Goal: Information Seeking & Learning: Learn about a topic

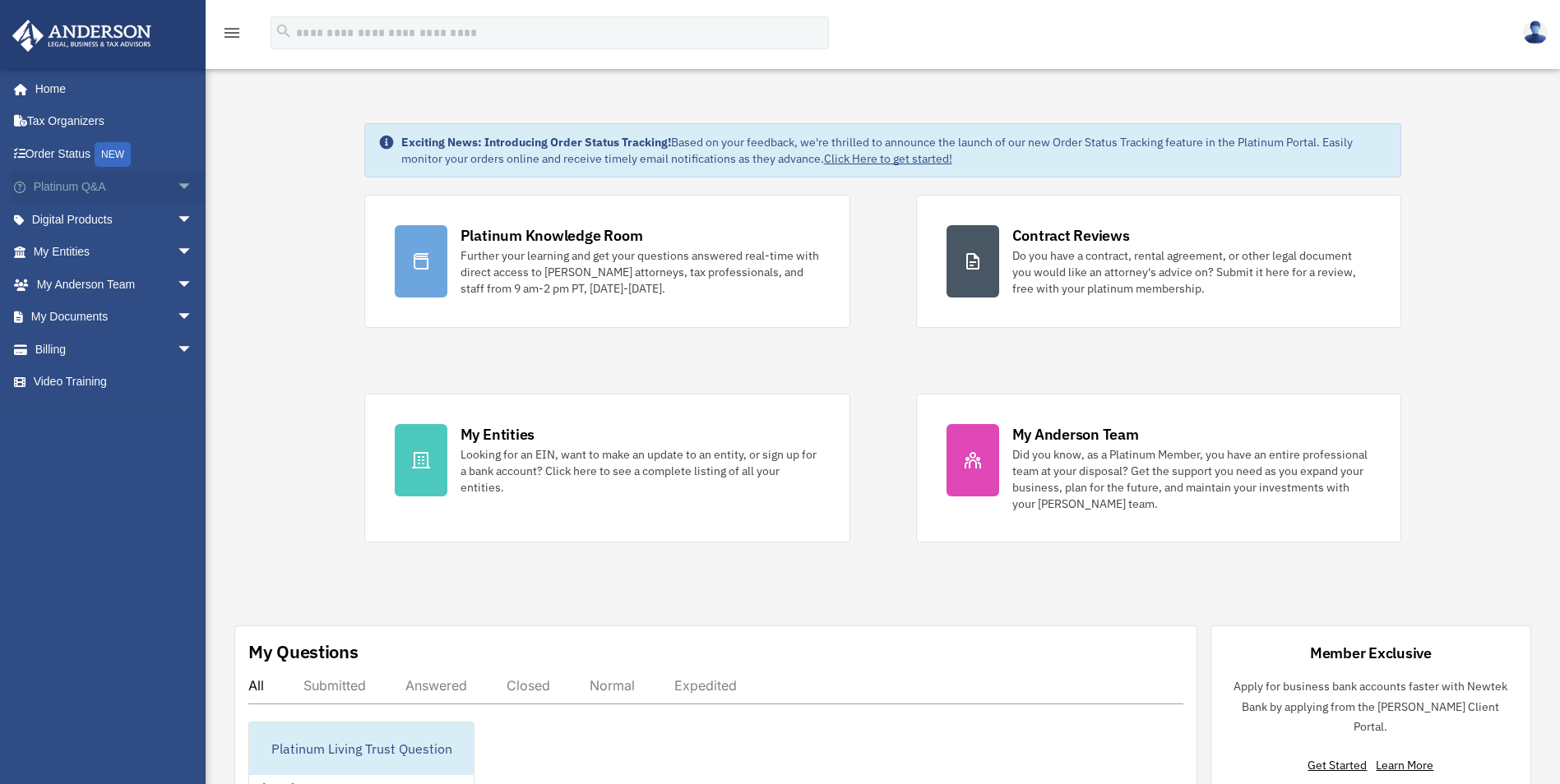
click at [99, 184] on link "Platinum Q&A arrow_drop_down" at bounding box center [115, 187] width 207 height 33
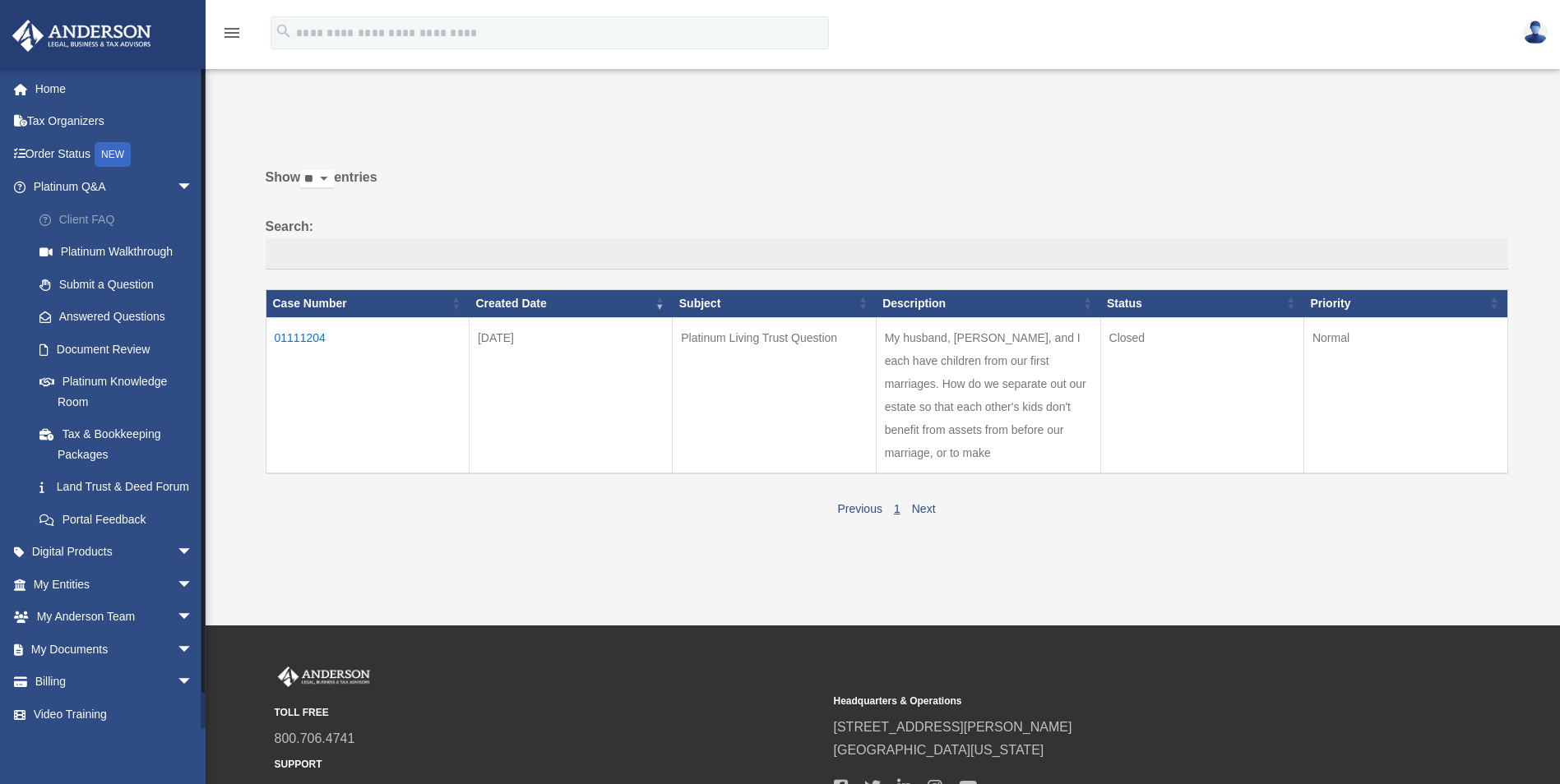
click at [96, 218] on link "Client FAQ" at bounding box center [121, 219] width 195 height 33
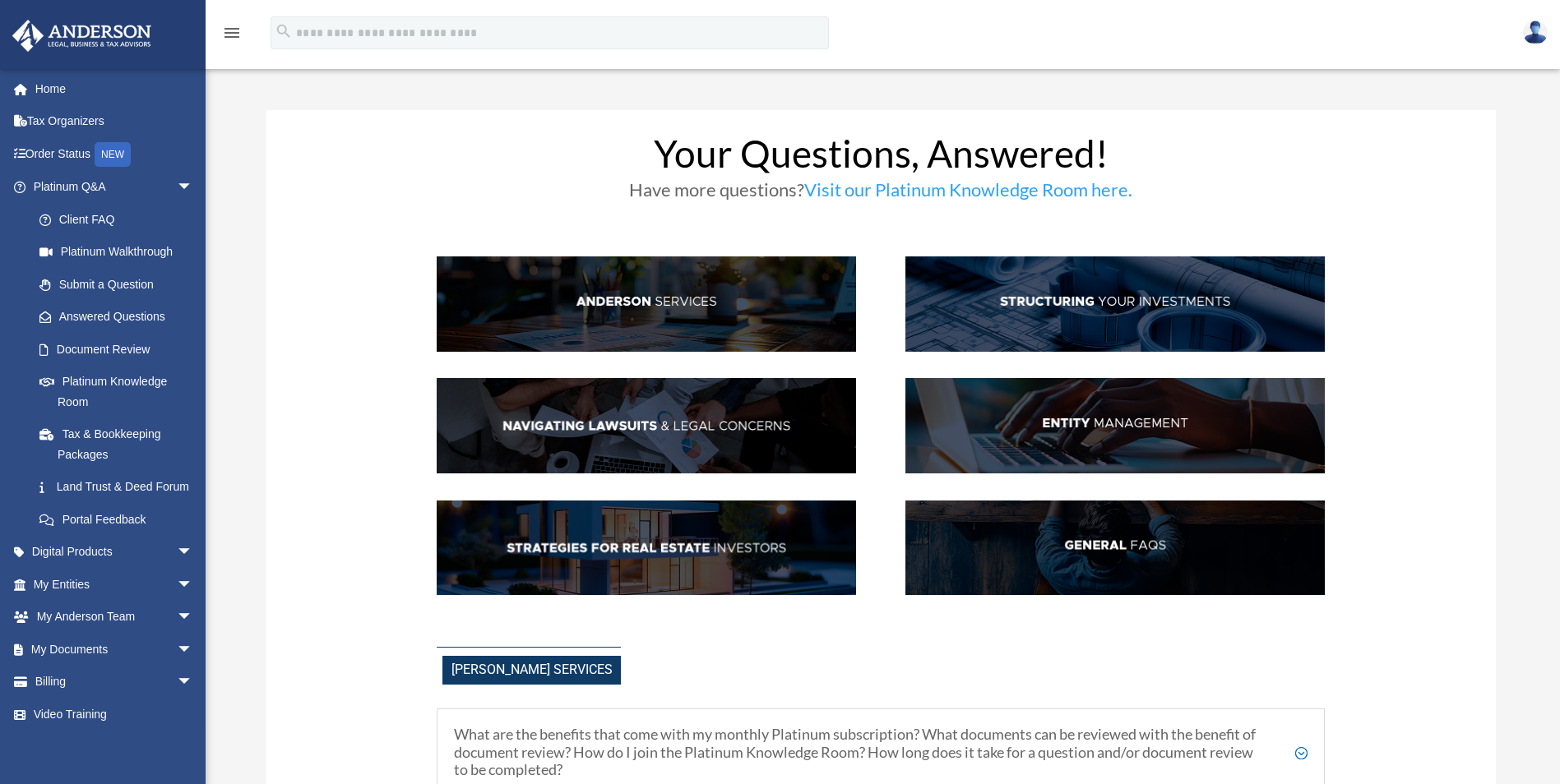
click at [643, 292] on img at bounding box center [646, 304] width 420 height 96
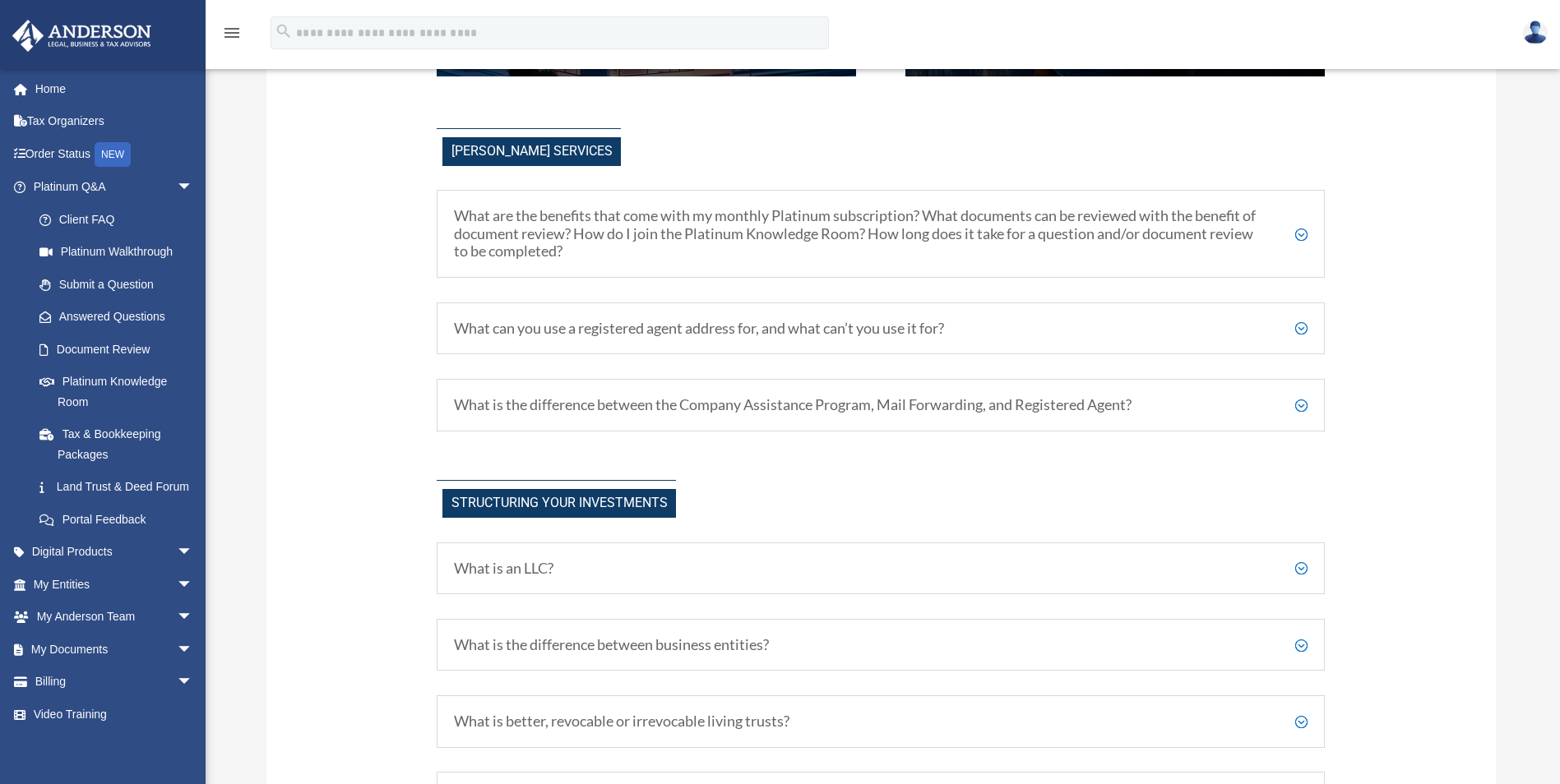
scroll to position [549, 0]
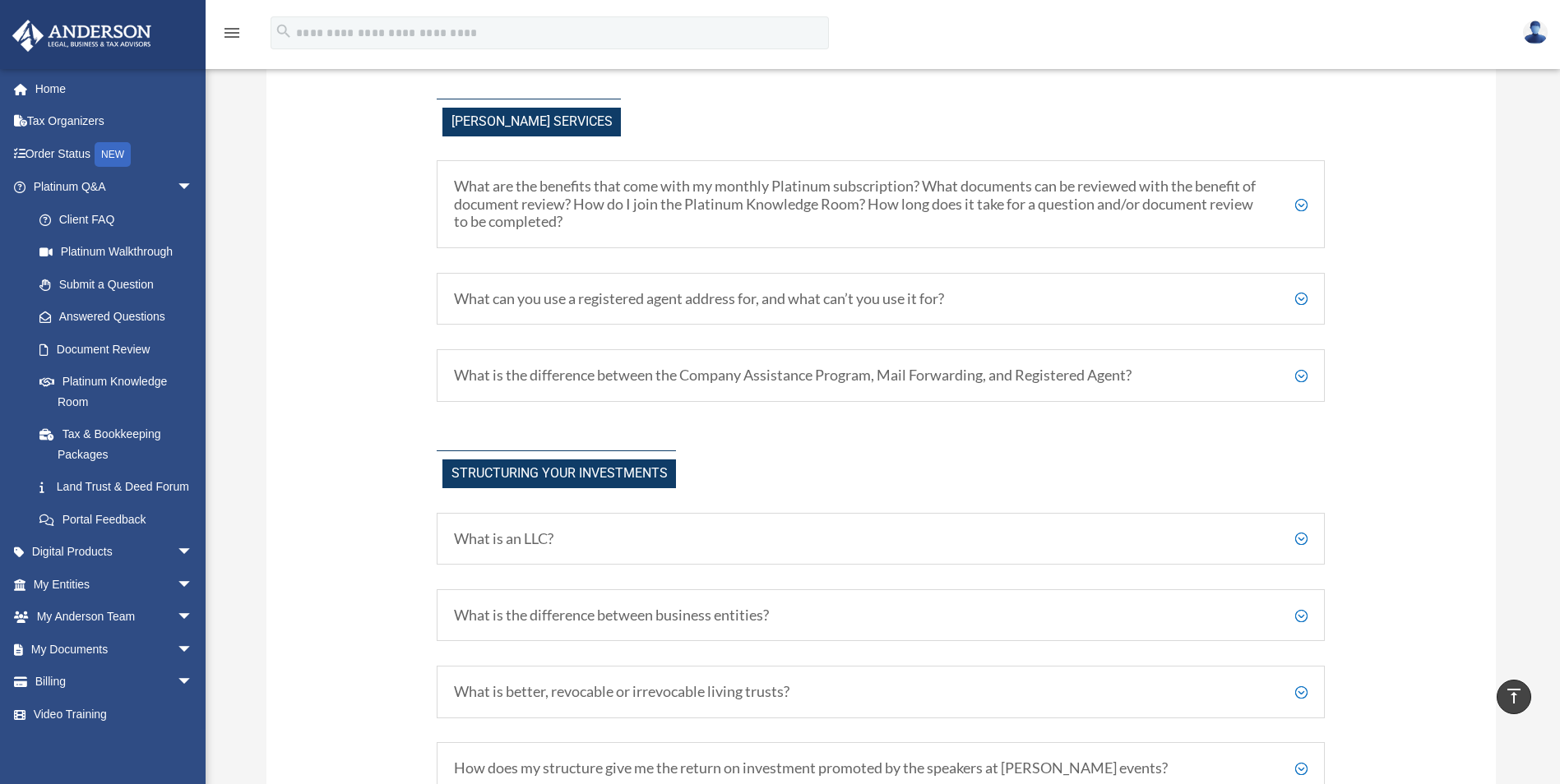
click at [1300, 205] on h5 "What are the benefits that come with my monthly Platinum subscription? What doc…" at bounding box center [881, 204] width 854 height 54
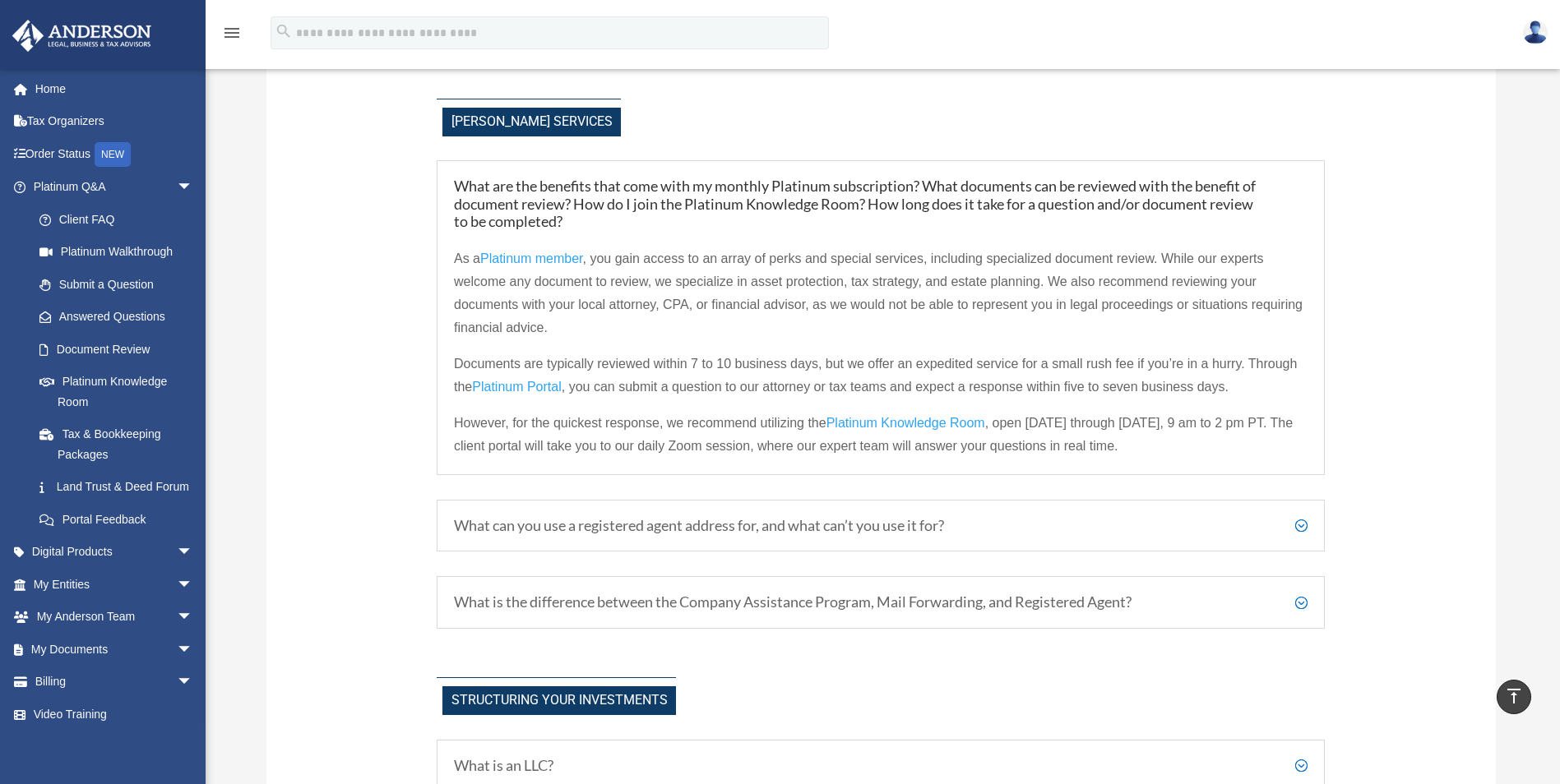
click at [1300, 530] on h5 "What can you use a registered agent address for, and what can’t you use it for?" at bounding box center [881, 526] width 854 height 18
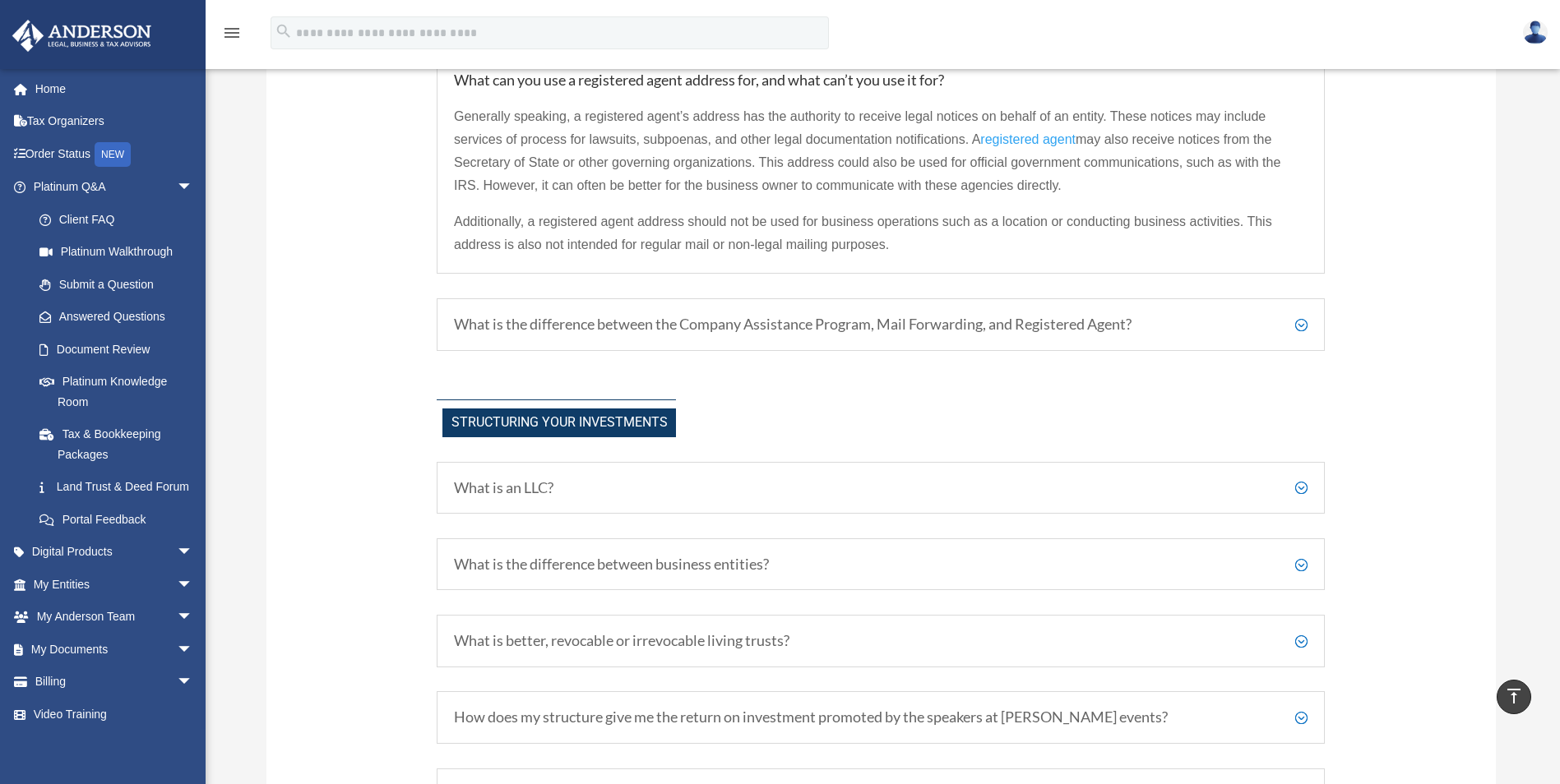
scroll to position [795, 0]
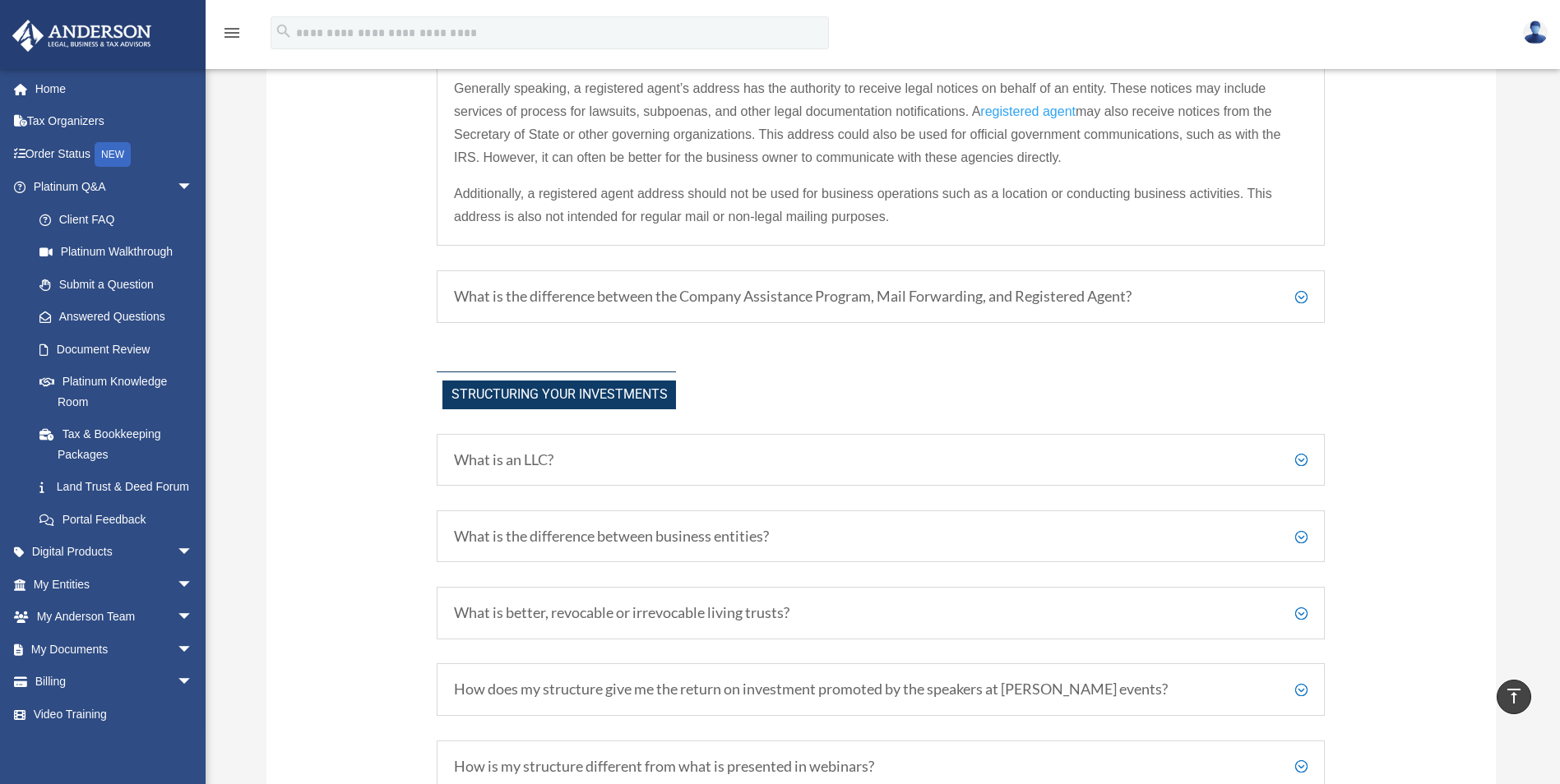
click at [1302, 460] on h5 "What is an LLC?" at bounding box center [881, 460] width 854 height 18
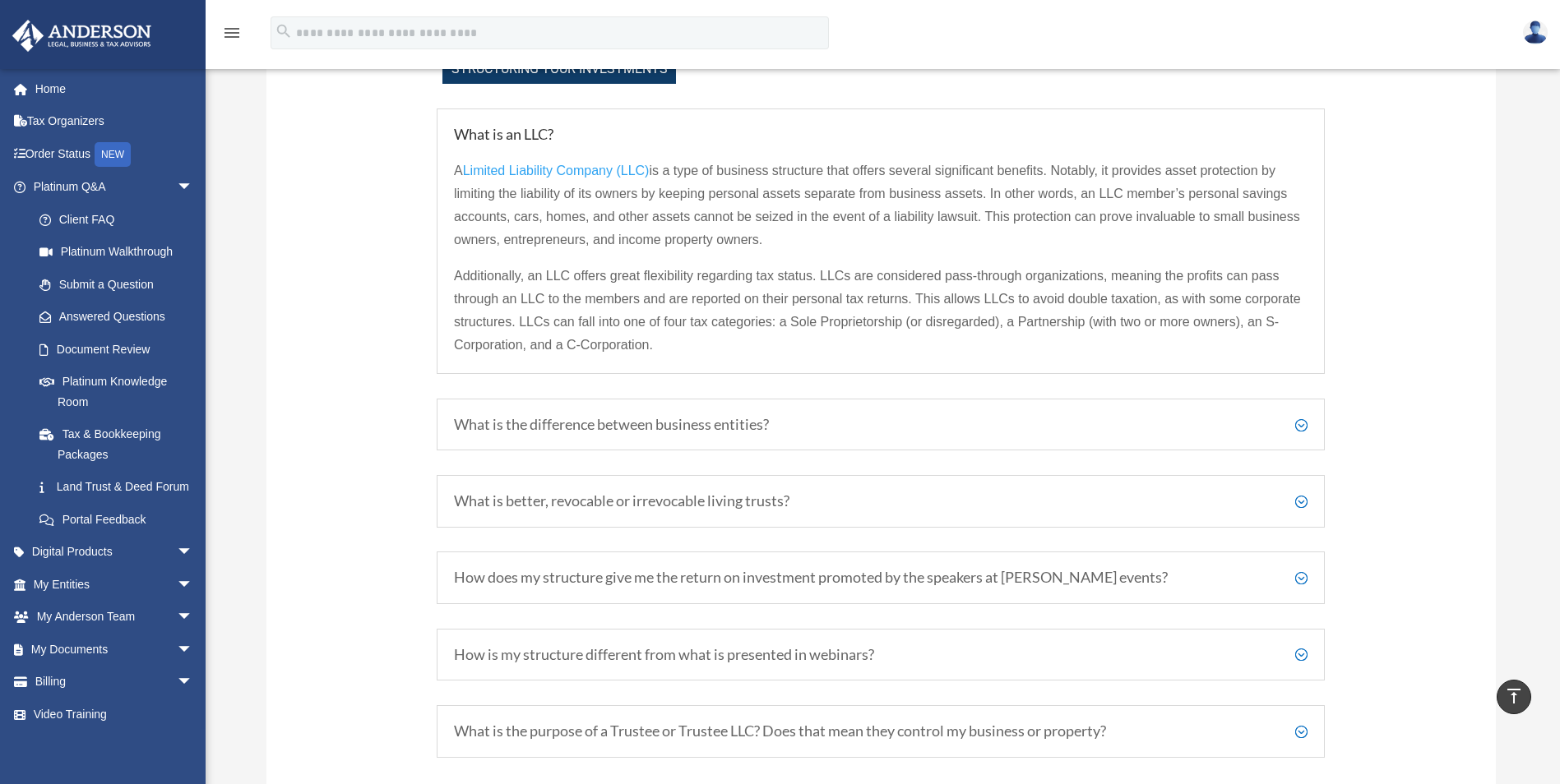
scroll to position [1124, 0]
click at [713, 424] on h5 "What is the difference between business entities?" at bounding box center [881, 422] width 854 height 18
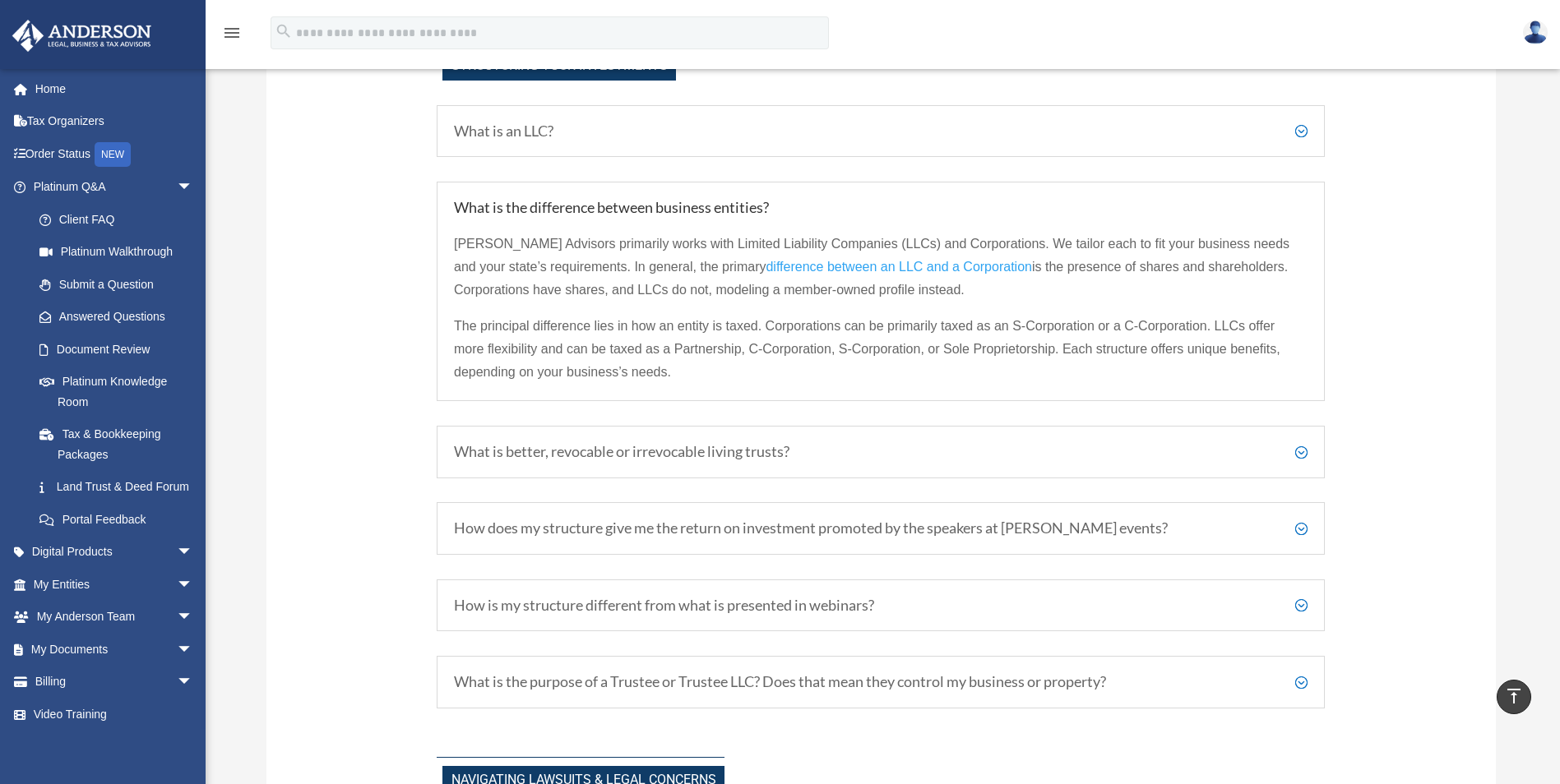
click at [718, 451] on h5 "What is better, revocable or irrevocable living trusts?" at bounding box center [881, 452] width 854 height 18
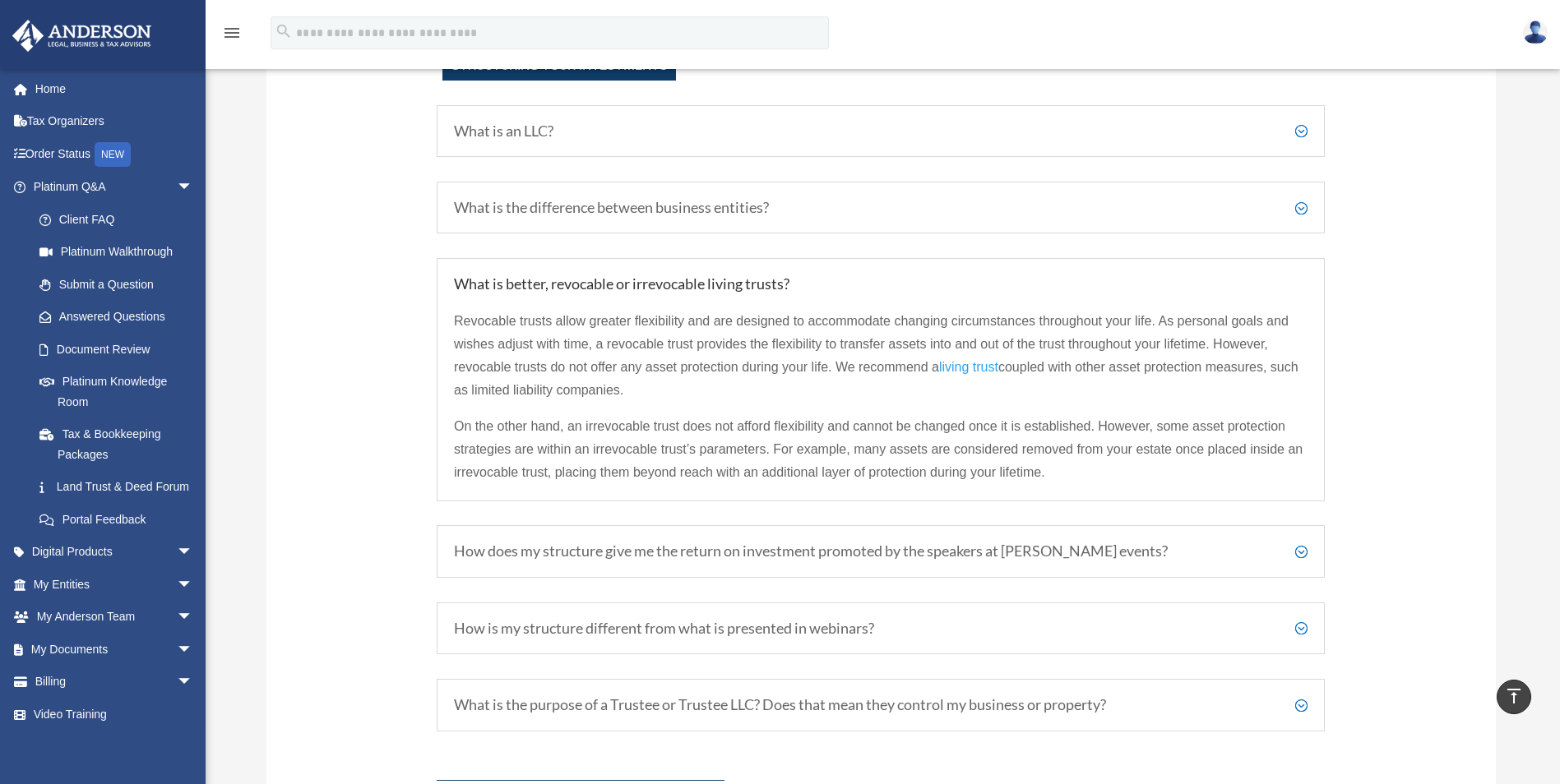
click at [814, 566] on div "How does my structure give me the return on investment promoted by the speakers…" at bounding box center [881, 551] width 888 height 53
click at [811, 558] on h5 "How does my structure give me the return on investment promoted by the speakers…" at bounding box center [881, 551] width 854 height 18
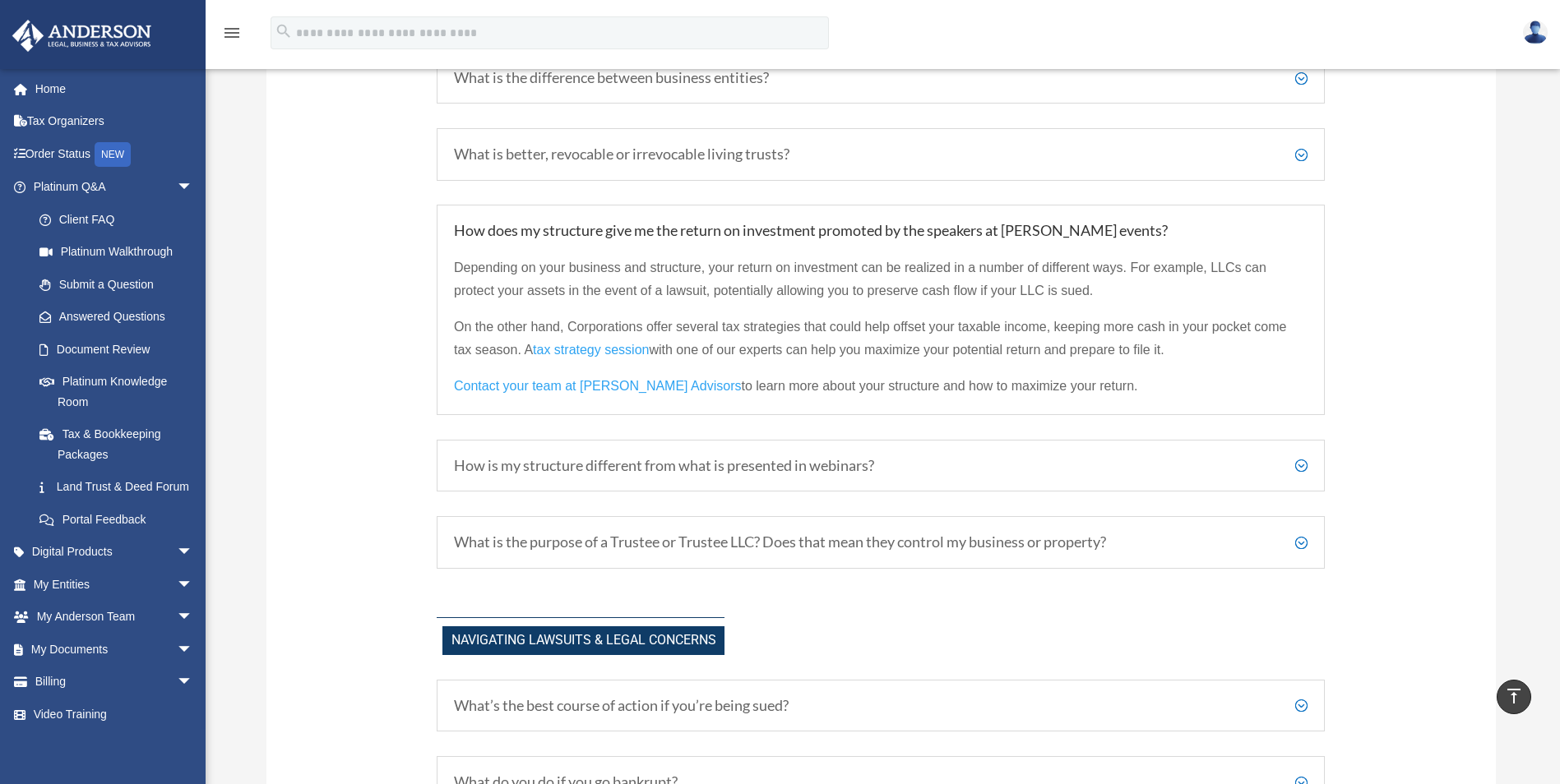
scroll to position [1289, 0]
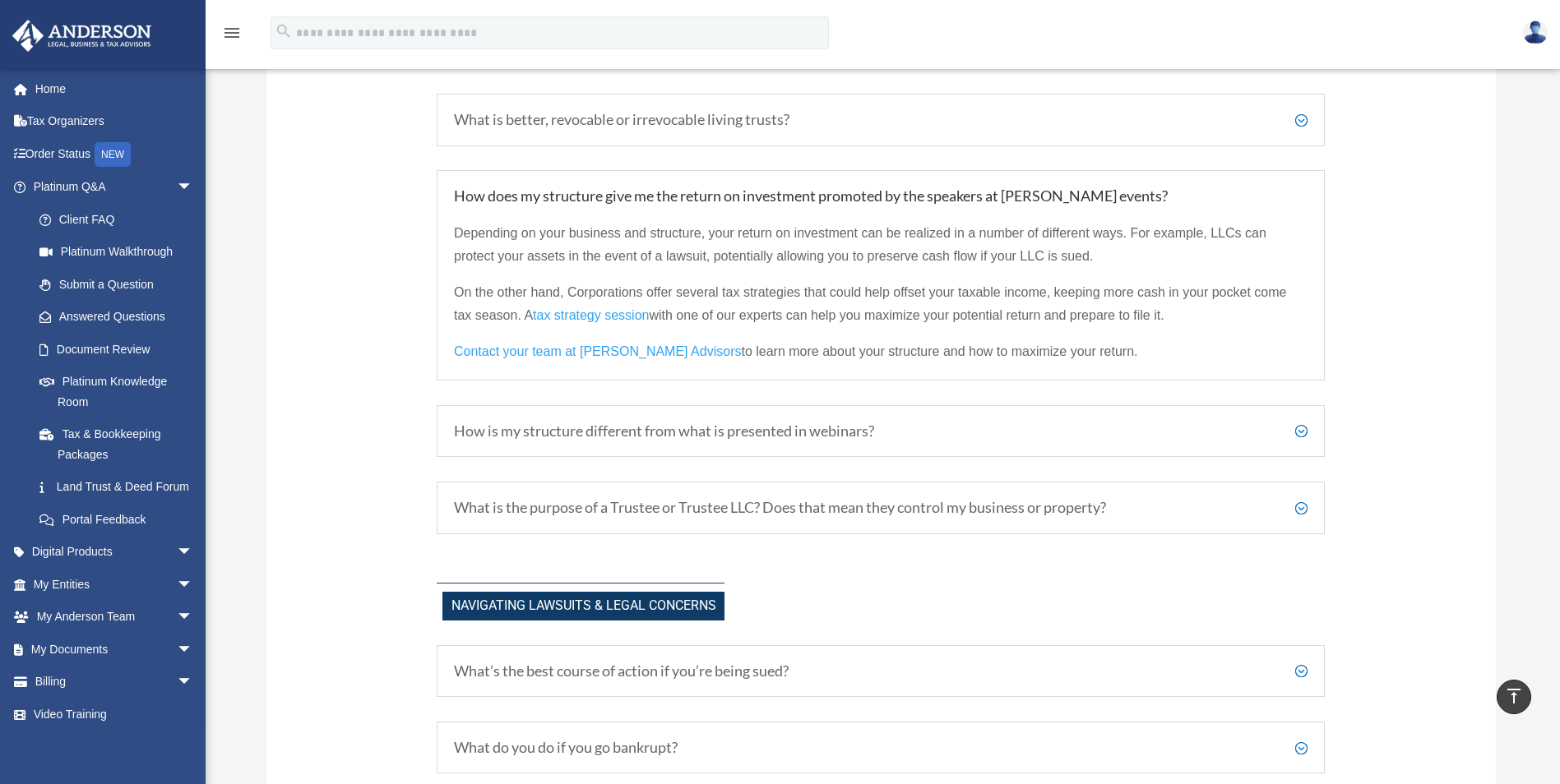
click at [743, 436] on h5 "How is my structure different from what is presented in webinars?" at bounding box center [881, 431] width 854 height 18
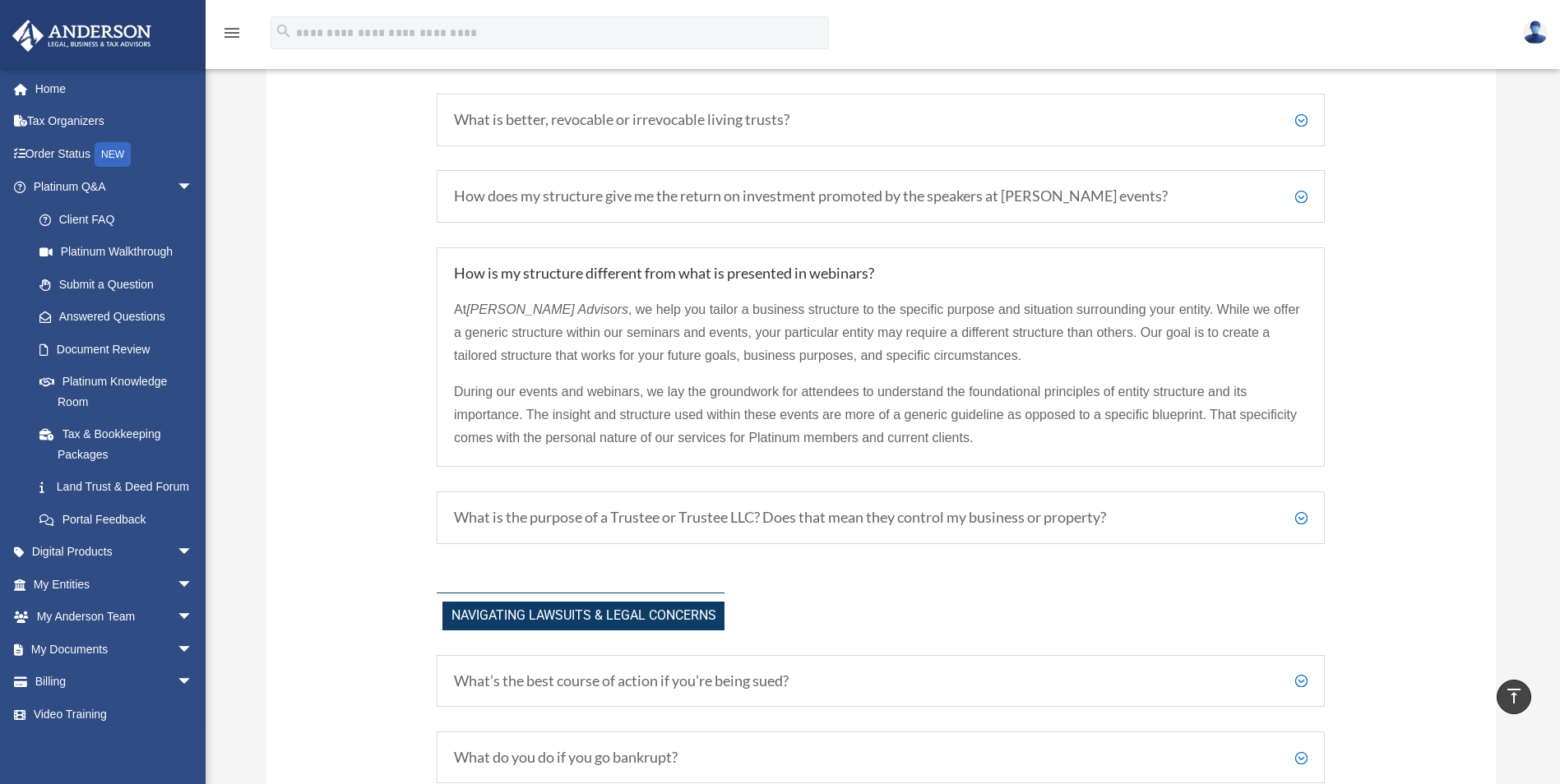
click at [723, 519] on h5 "What is the purpose of a Trustee or Trustee LLC? Does that mean they control my…" at bounding box center [881, 518] width 854 height 18
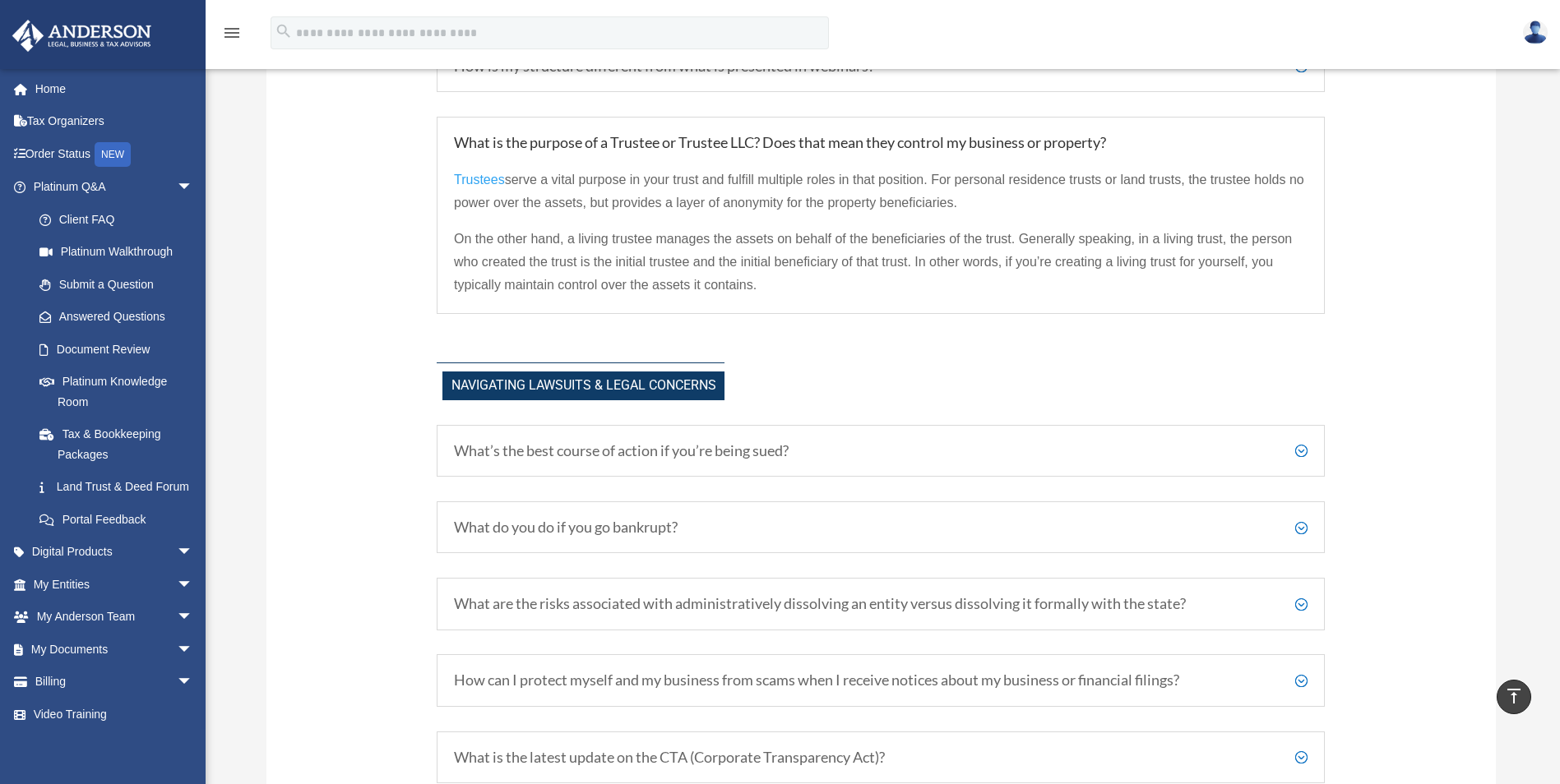
scroll to position [1535, 0]
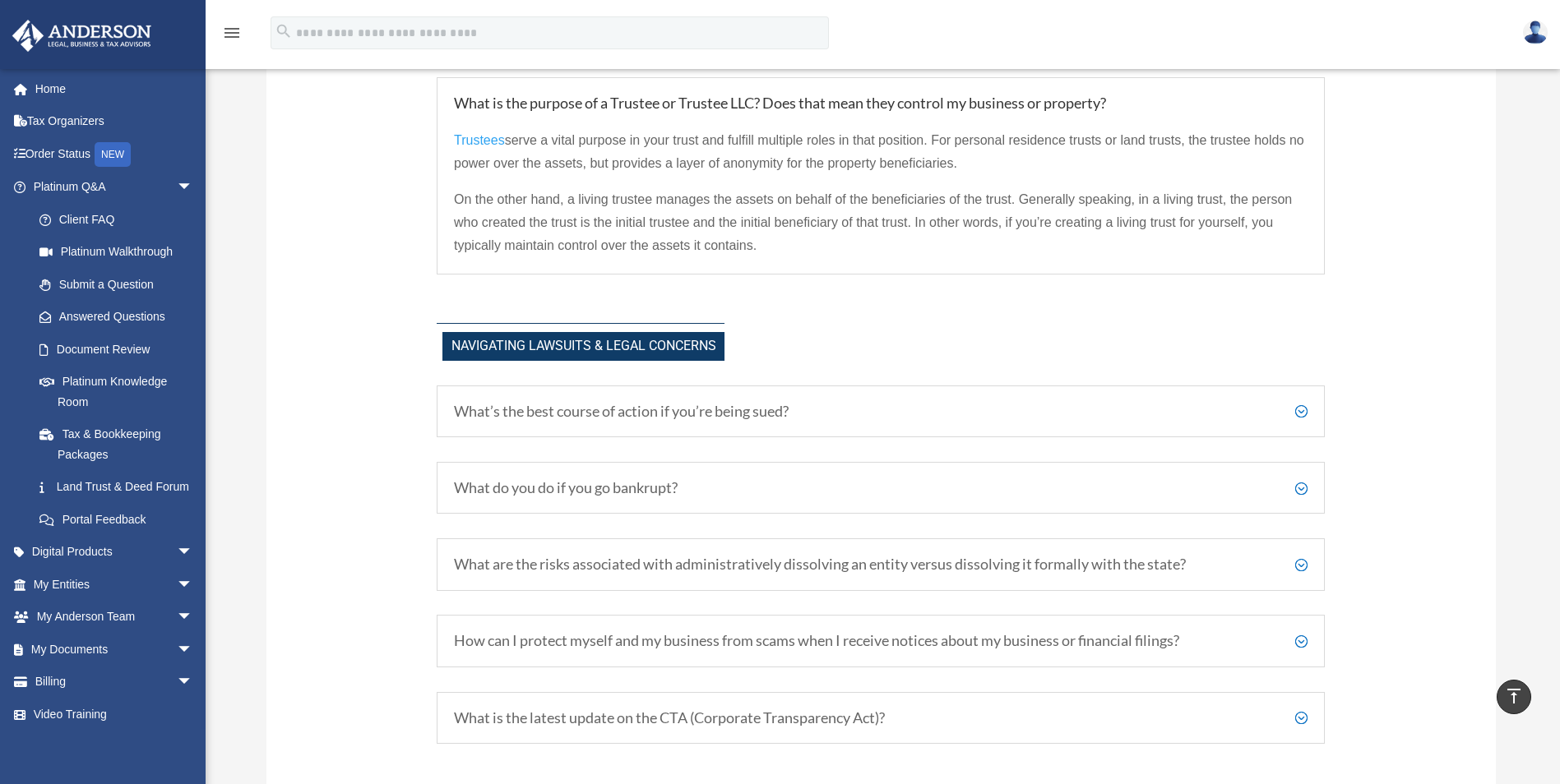
click at [609, 492] on h5 "What do you do if you go bankrupt?" at bounding box center [881, 489] width 854 height 18
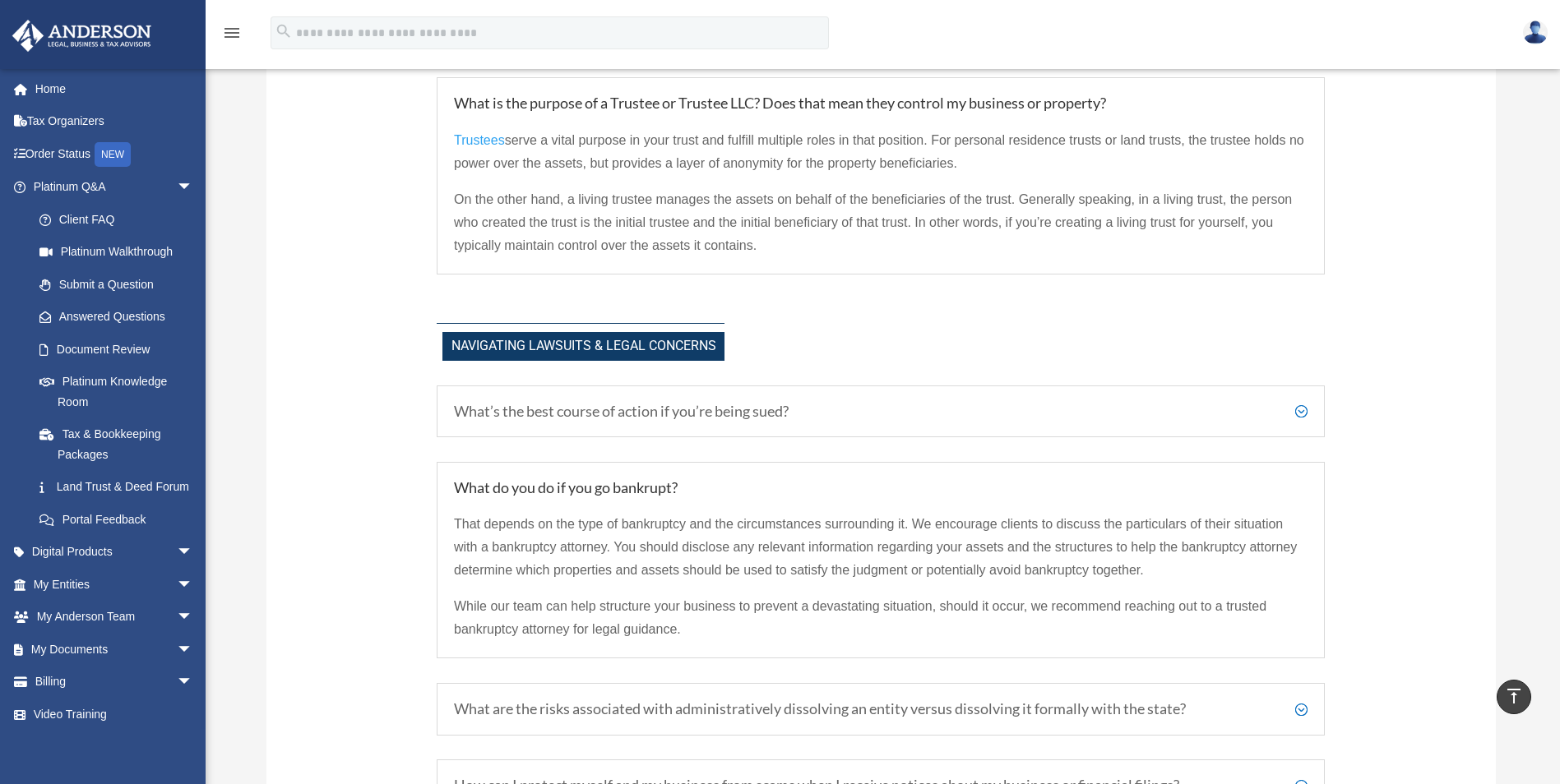
click at [609, 492] on h5 "What do you do if you go bankrupt?" at bounding box center [881, 489] width 854 height 18
click at [611, 490] on h5 "What do you do if you go bankrupt?" at bounding box center [881, 489] width 854 height 18
click at [637, 489] on h5 "What do you do if you go bankrupt?" at bounding box center [881, 489] width 854 height 18
click at [396, 481] on div "Your Questions, Answered! Have more questions? Visit our Platinum Knowledge Roo…" at bounding box center [881, 751] width 1229 height 4352
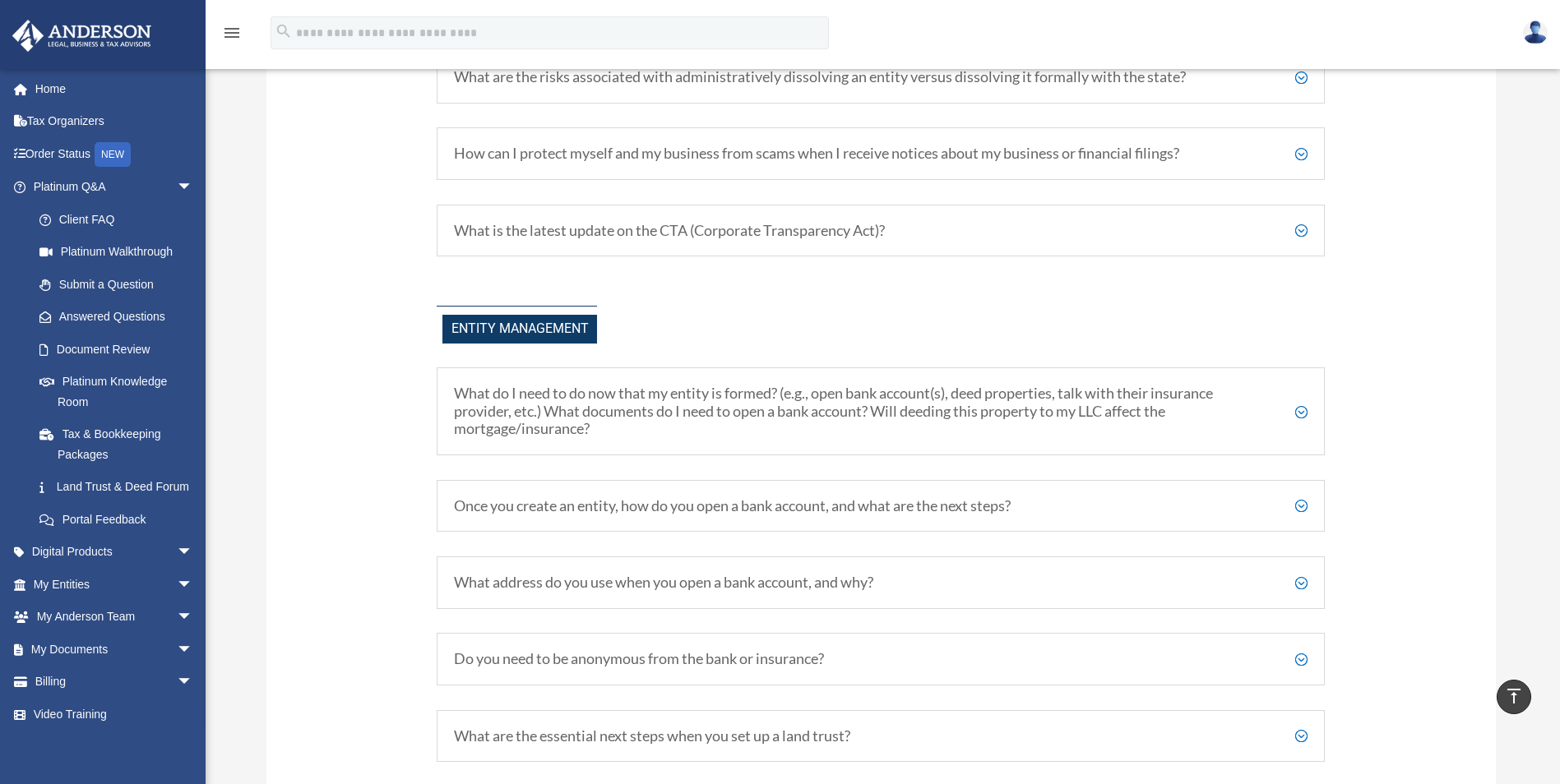
scroll to position [2193, 0]
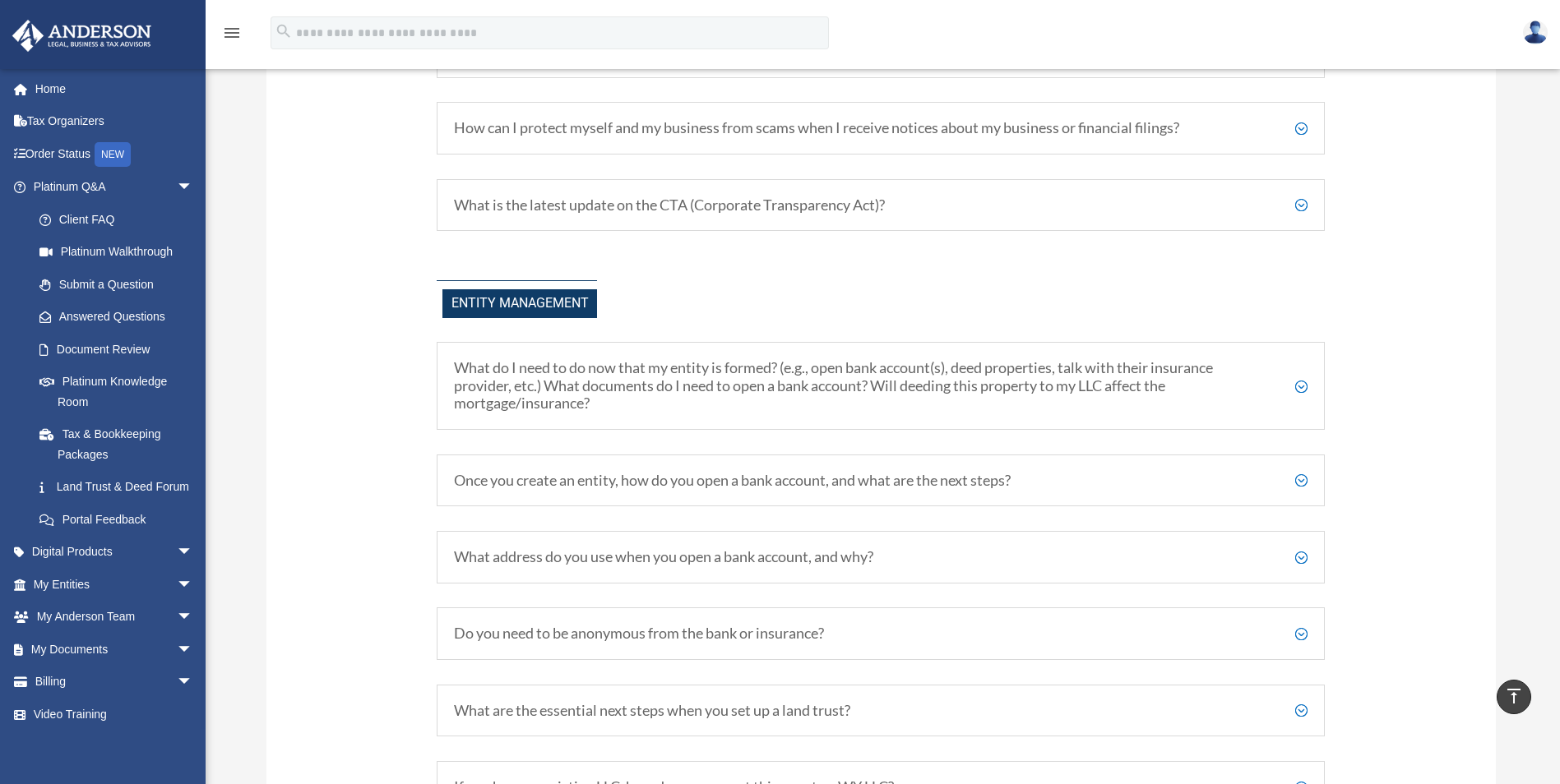
click at [1300, 388] on h5 "What do I need to do now that my entity is formed? (e.g., open bank account(s),…" at bounding box center [881, 386] width 854 height 54
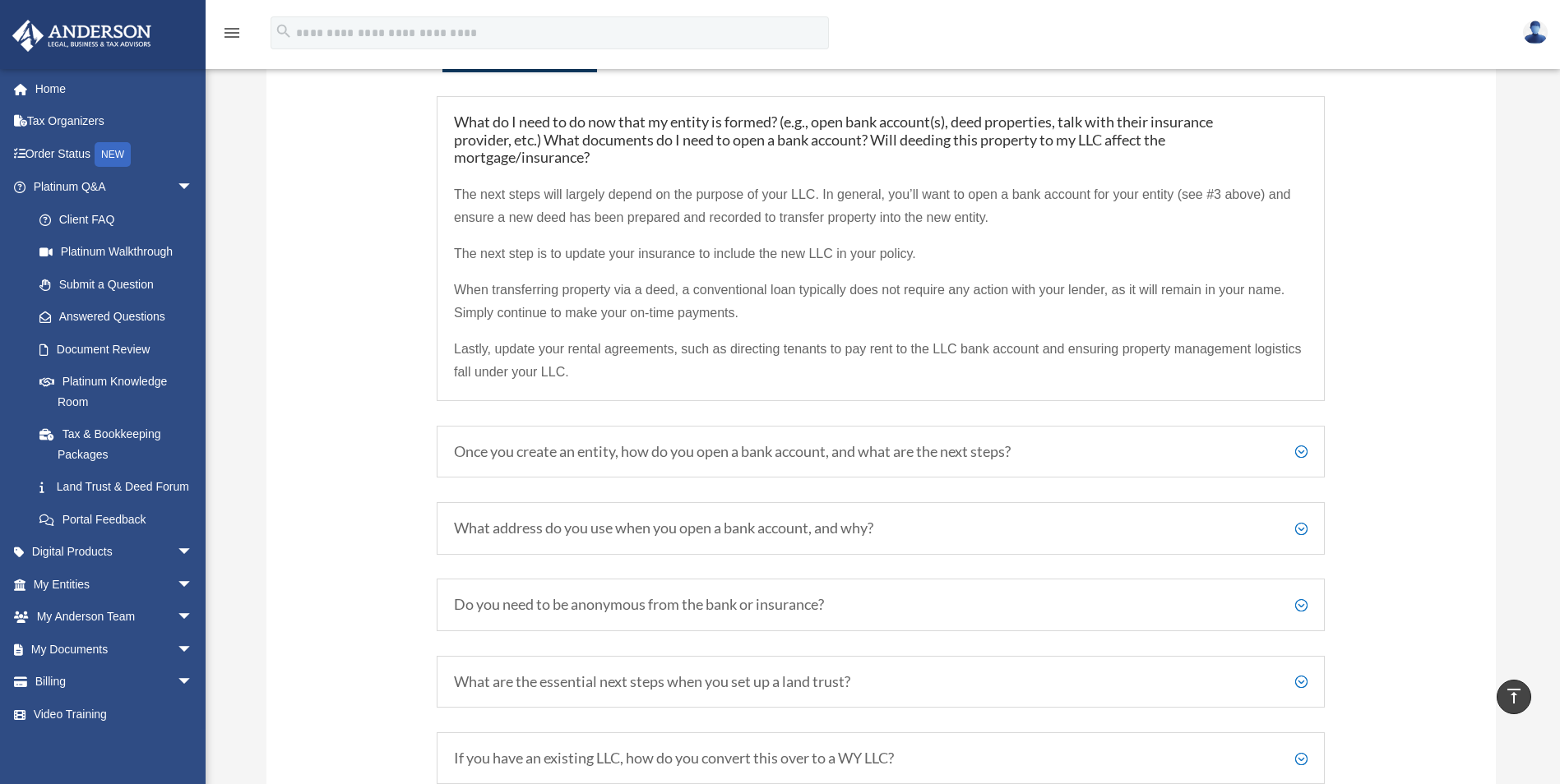
scroll to position [2440, 0]
click at [1302, 454] on h5 "Once you create an entity, how do you open a bank account, and what are the nex…" at bounding box center [881, 451] width 854 height 18
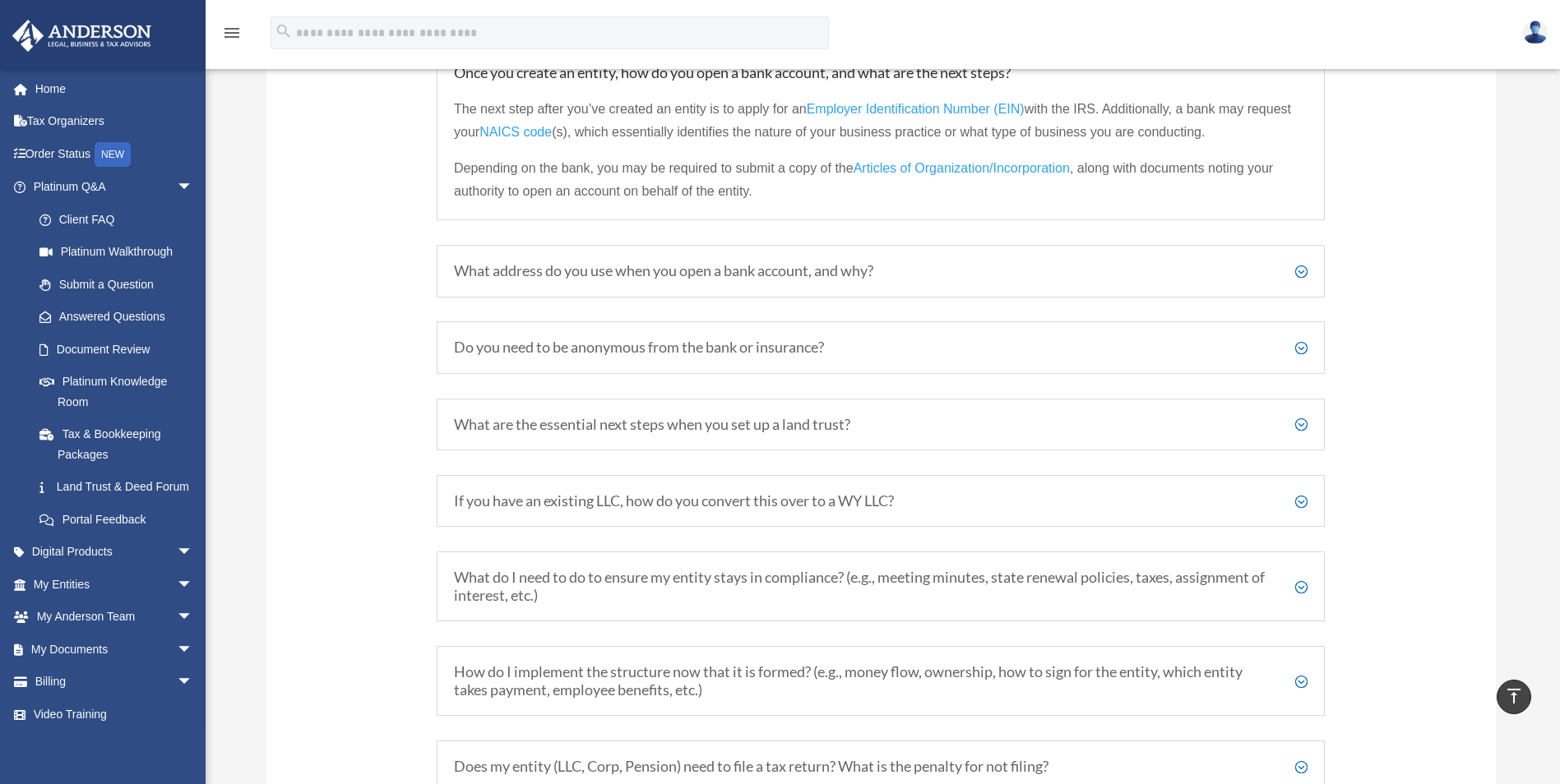
scroll to position [2603, 0]
click at [1300, 422] on h5 "What are the essential next steps when you set up a land trust?" at bounding box center [881, 422] width 854 height 18
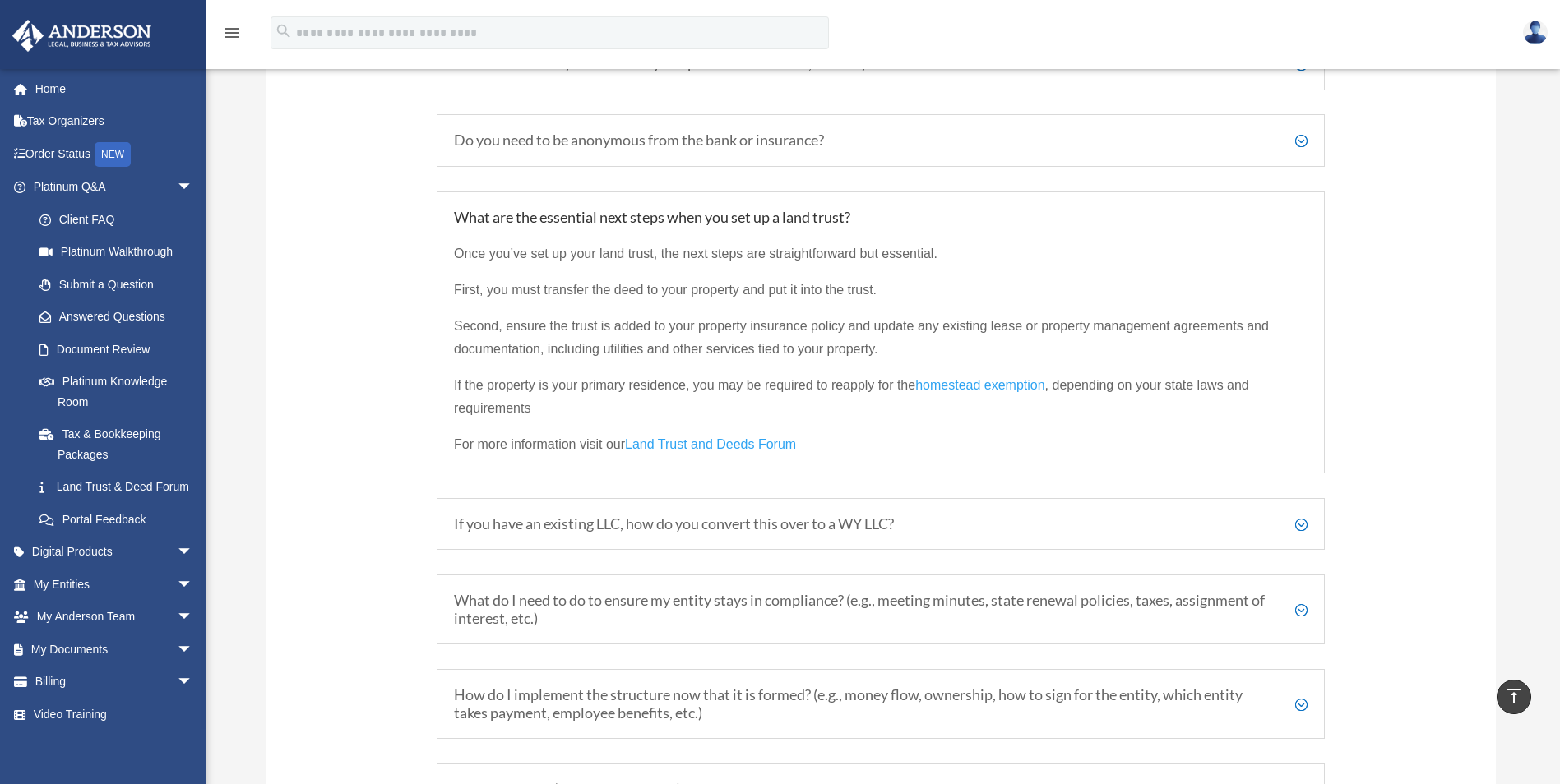
scroll to position [2768, 0]
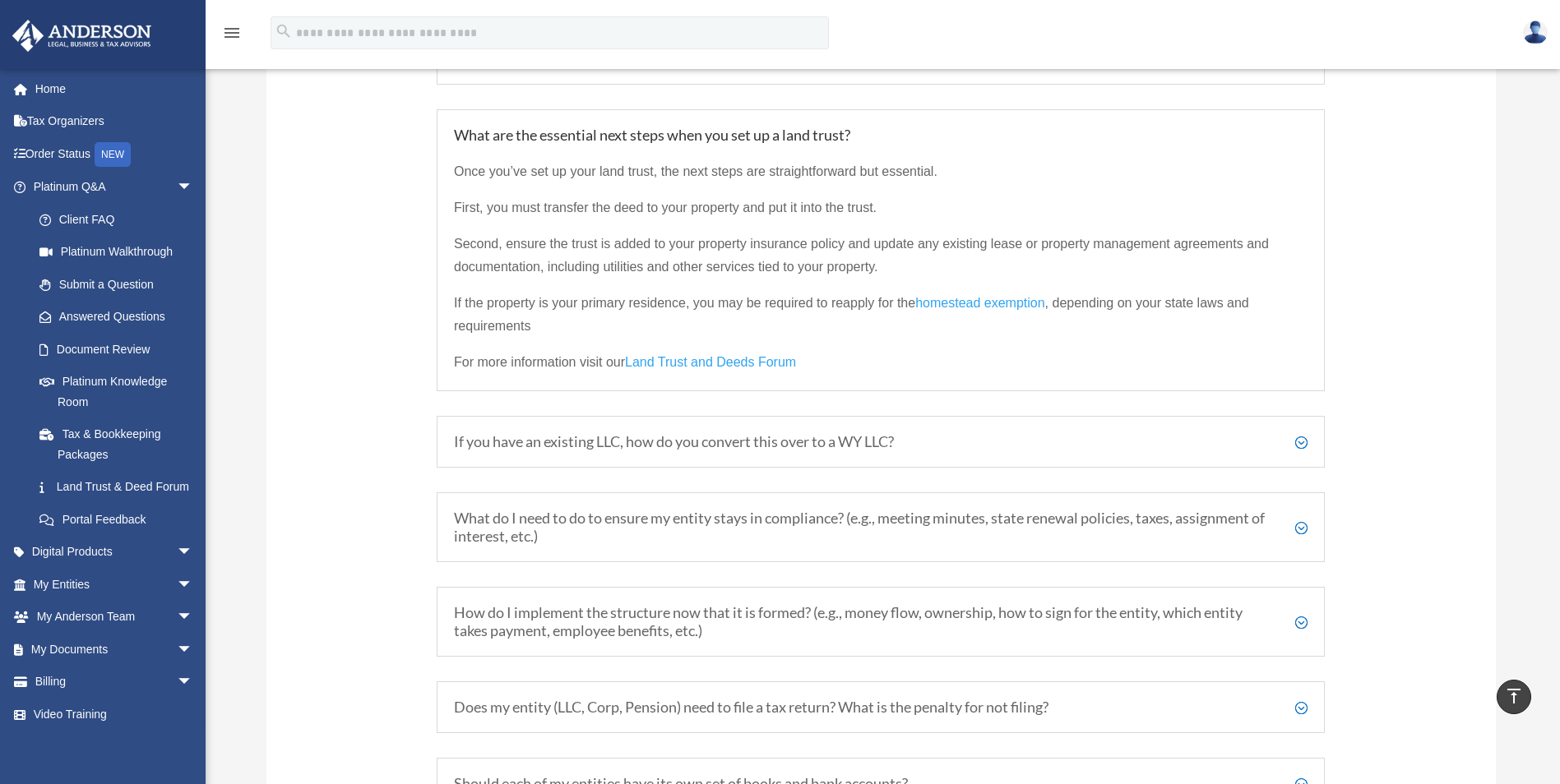
click at [1300, 446] on h5 "If you have an existing LLC, how do you convert this over to a WY LLC?" at bounding box center [881, 442] width 854 height 18
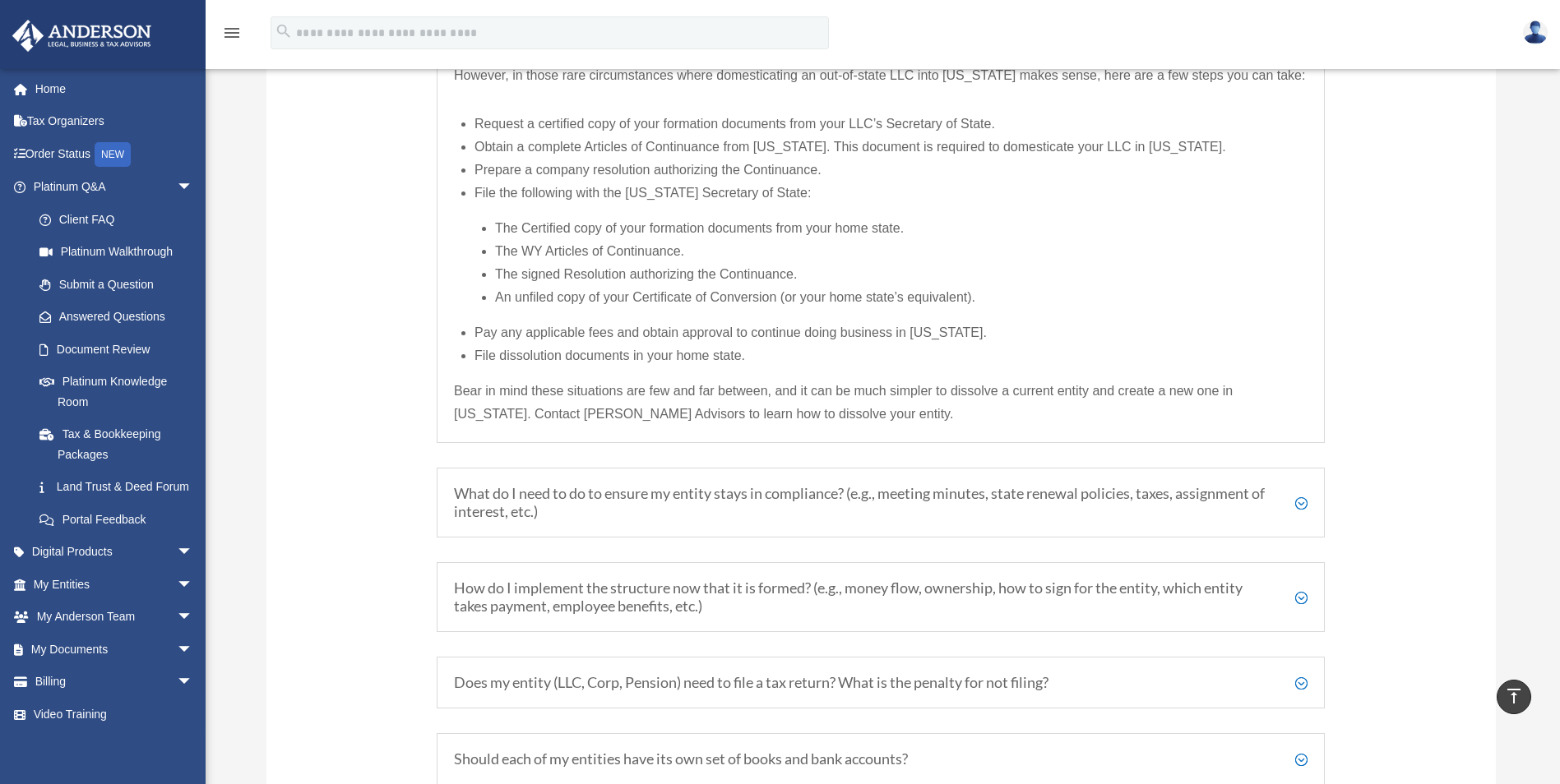
scroll to position [3015, 0]
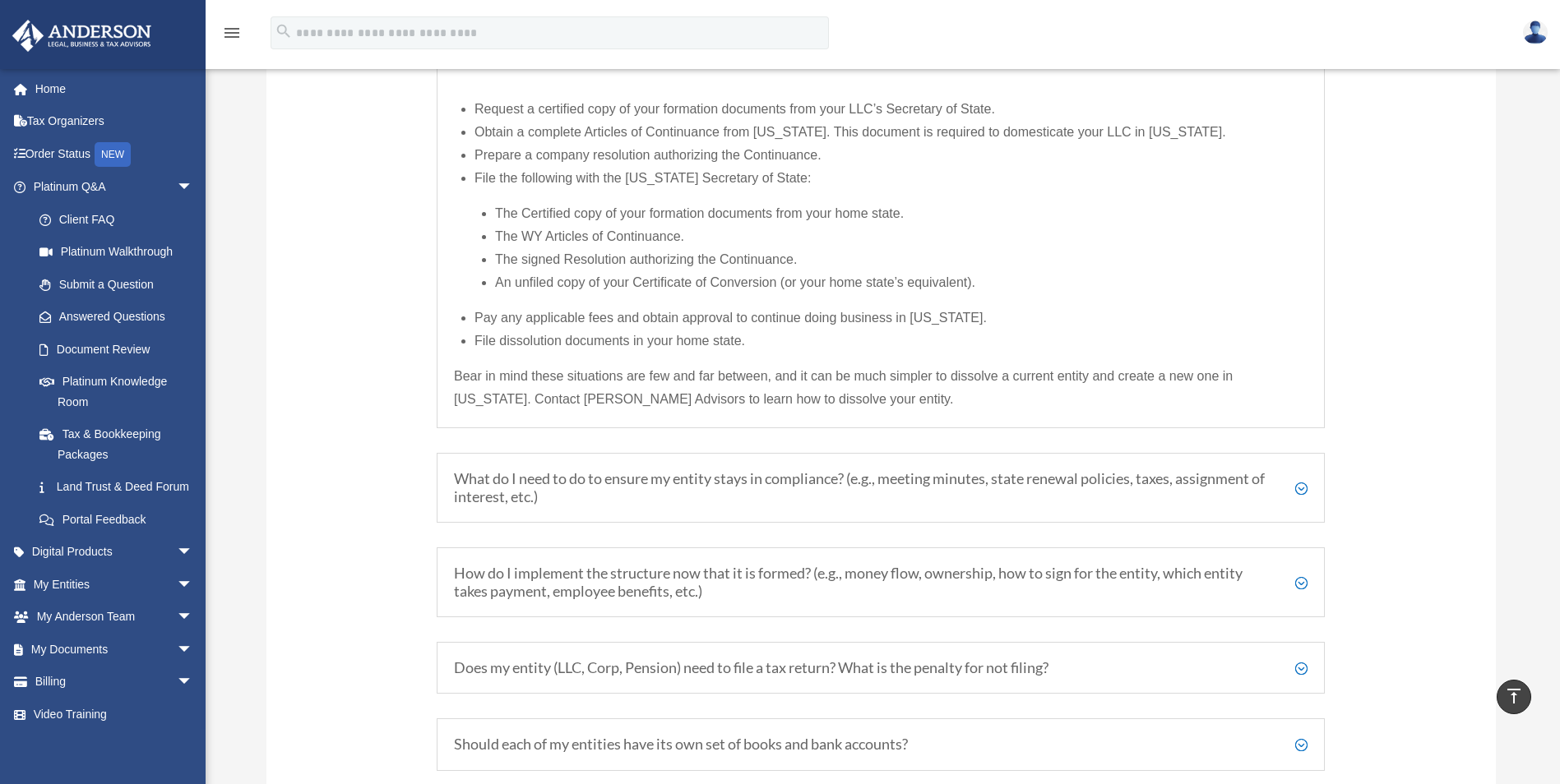
click at [1298, 490] on h5 "What do I need to do to ensure my entity stays in compliance? (e.g., meeting mi…" at bounding box center [881, 488] width 854 height 36
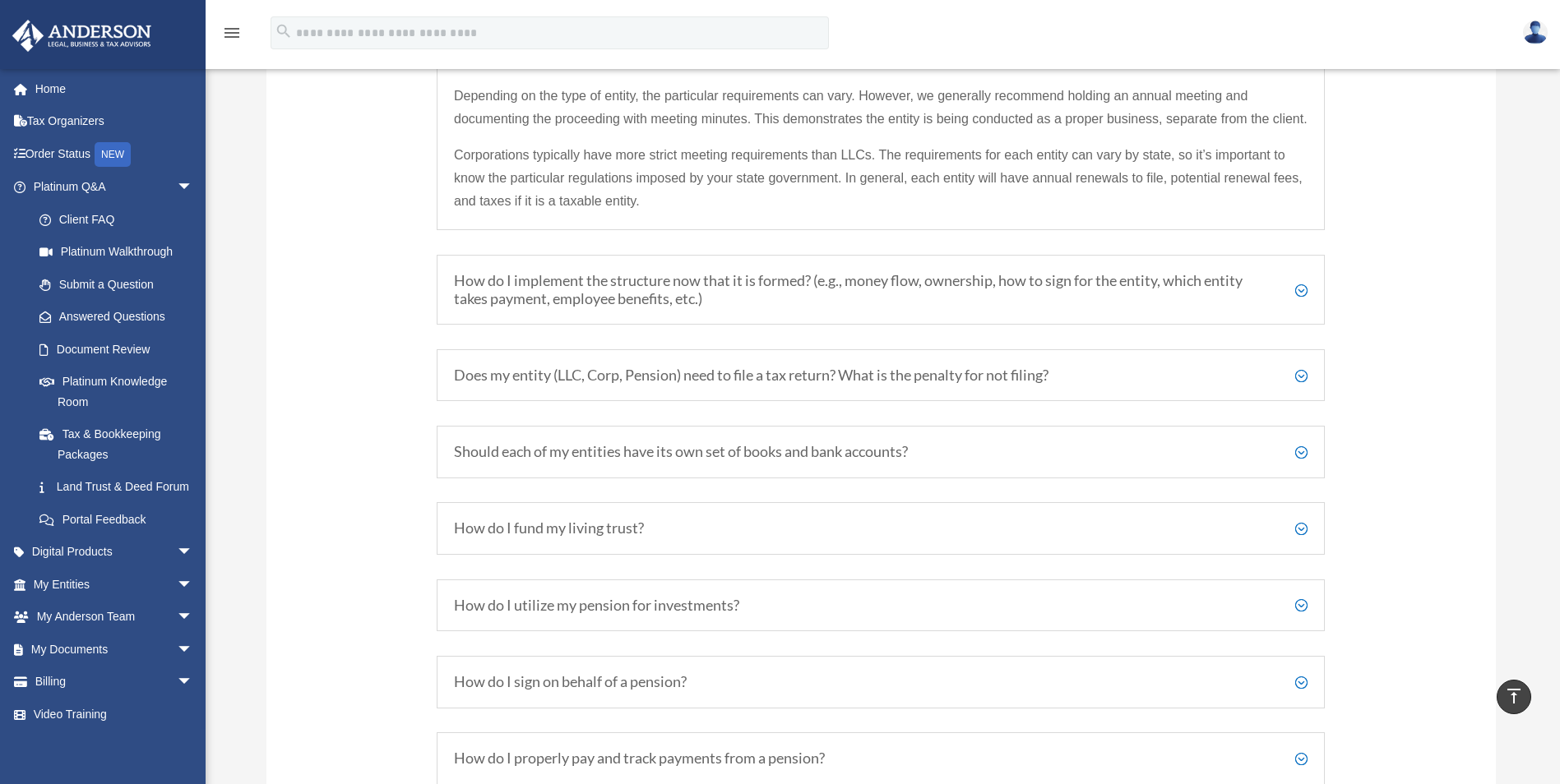
click at [1304, 308] on h5 "How do I implement the structure now that it is formed? (e.g., money flow, owne…" at bounding box center [881, 290] width 854 height 36
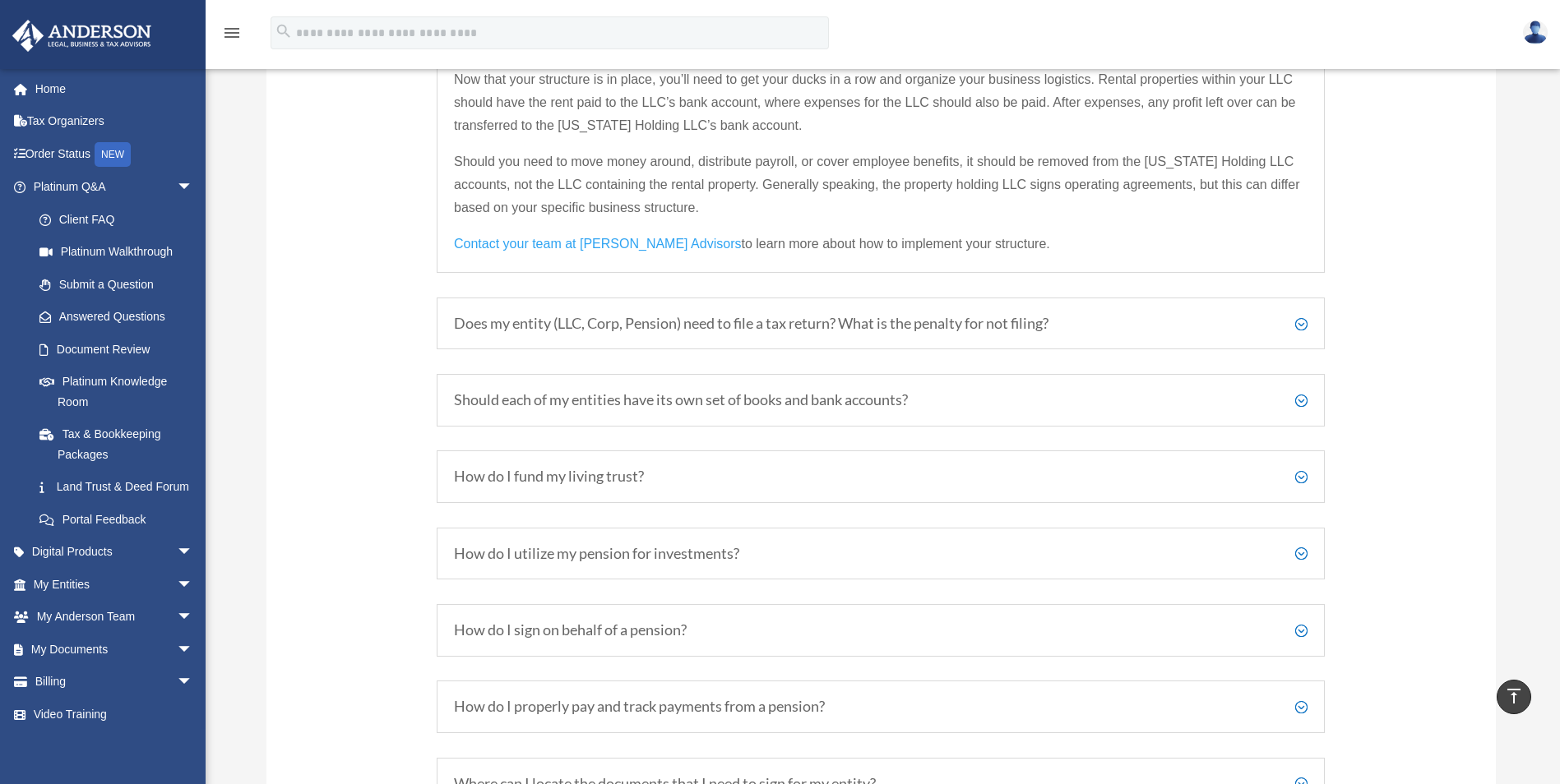
scroll to position [3180, 0]
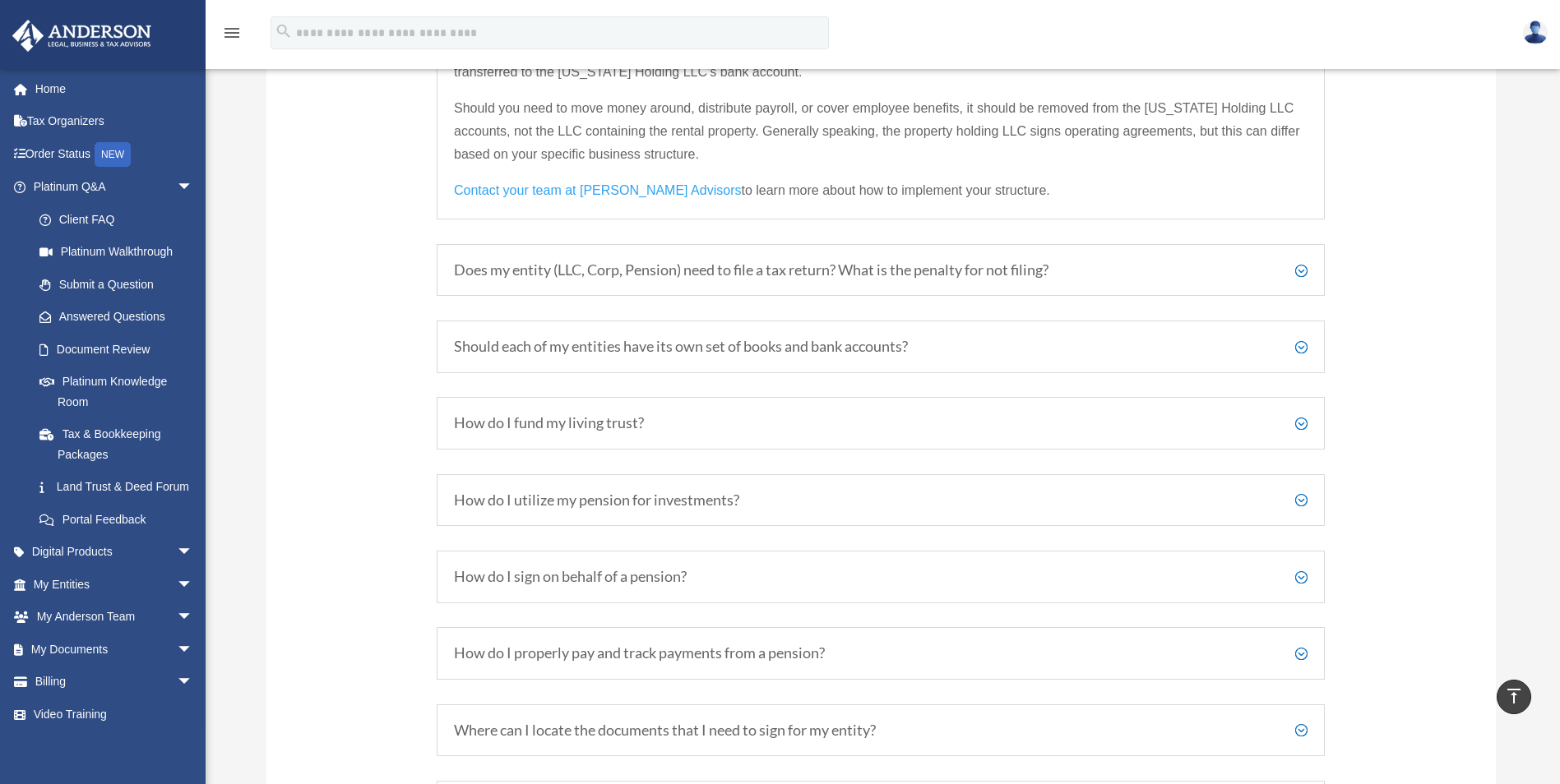
click at [1303, 345] on h5 "Should each of my entities have its own set of books and bank accounts?" at bounding box center [881, 347] width 854 height 18
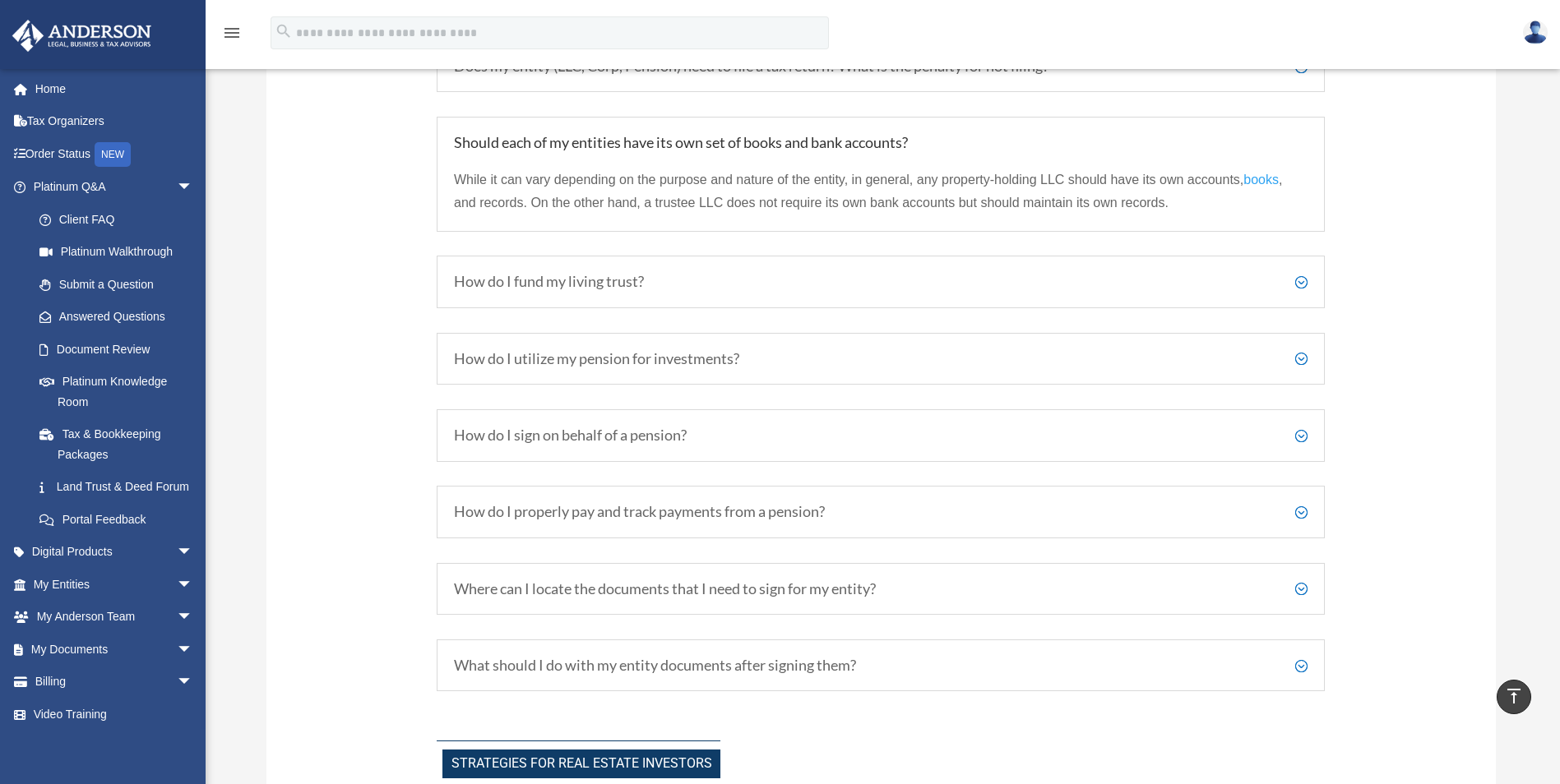
click at [1301, 285] on h5 "How do I fund my living trust?" at bounding box center [881, 282] width 854 height 18
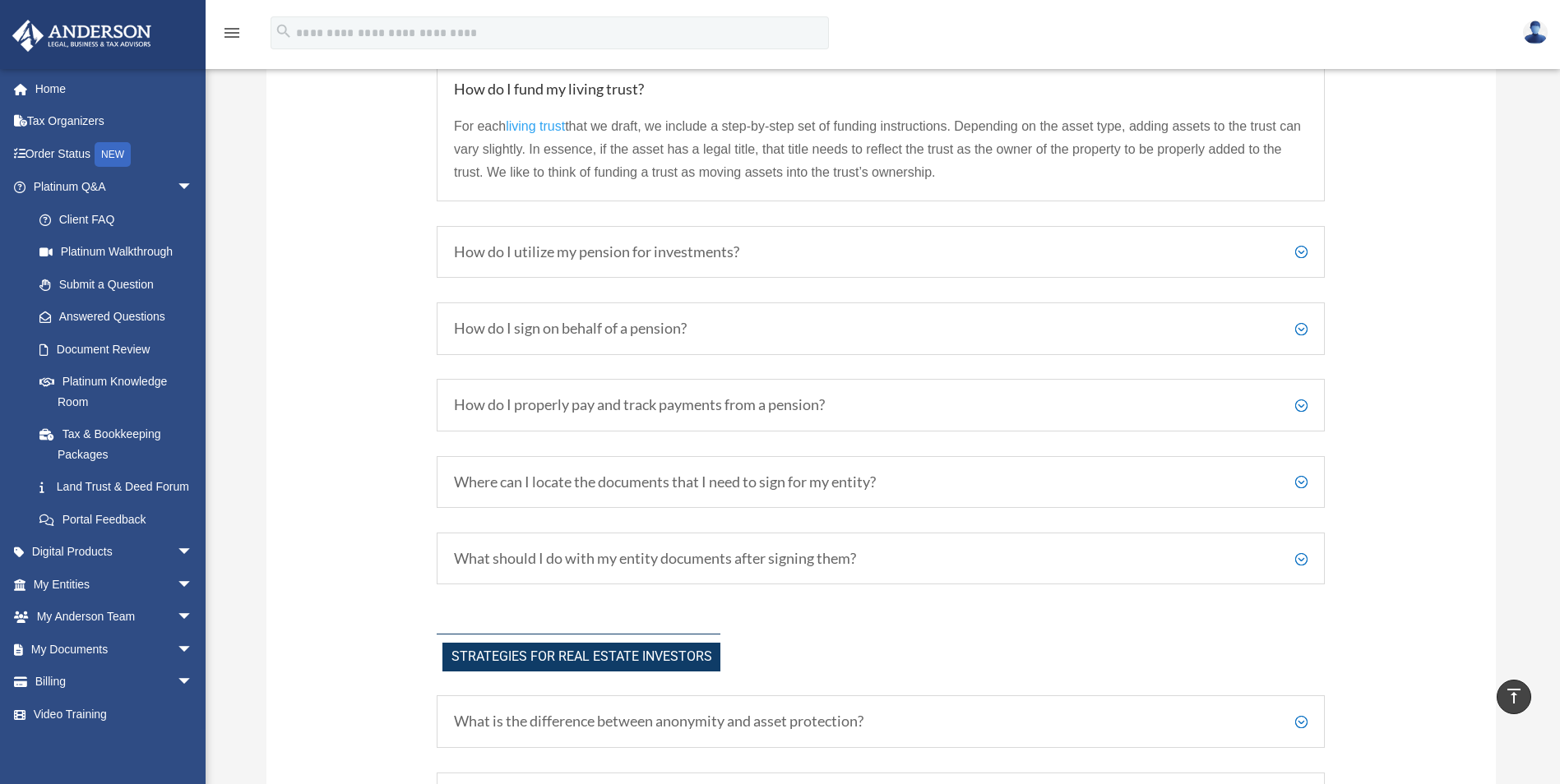
scroll to position [3344, 0]
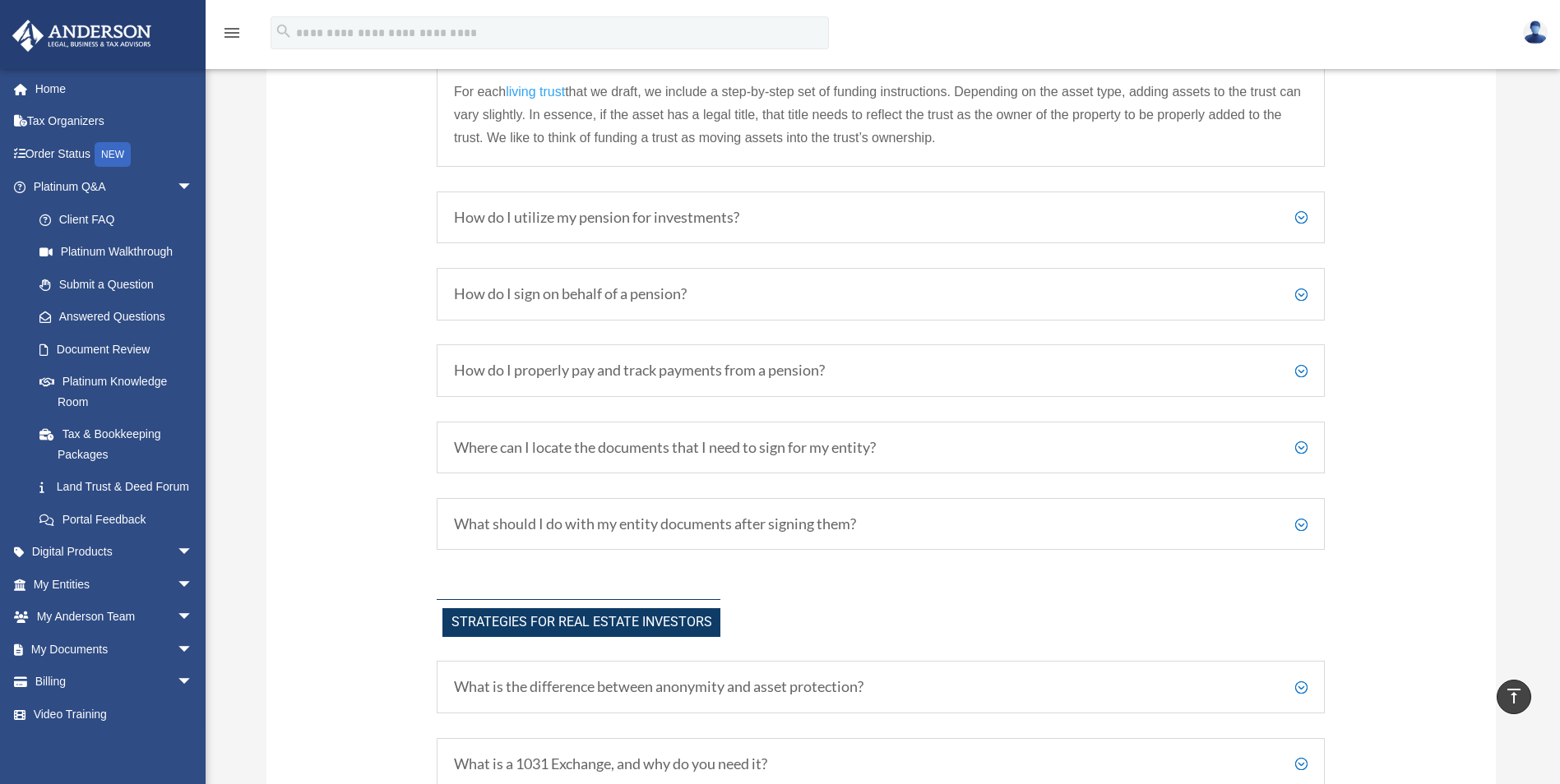
click at [1300, 447] on h5 "Where can I locate the documents that I need to sign for my entity?" at bounding box center [881, 448] width 854 height 18
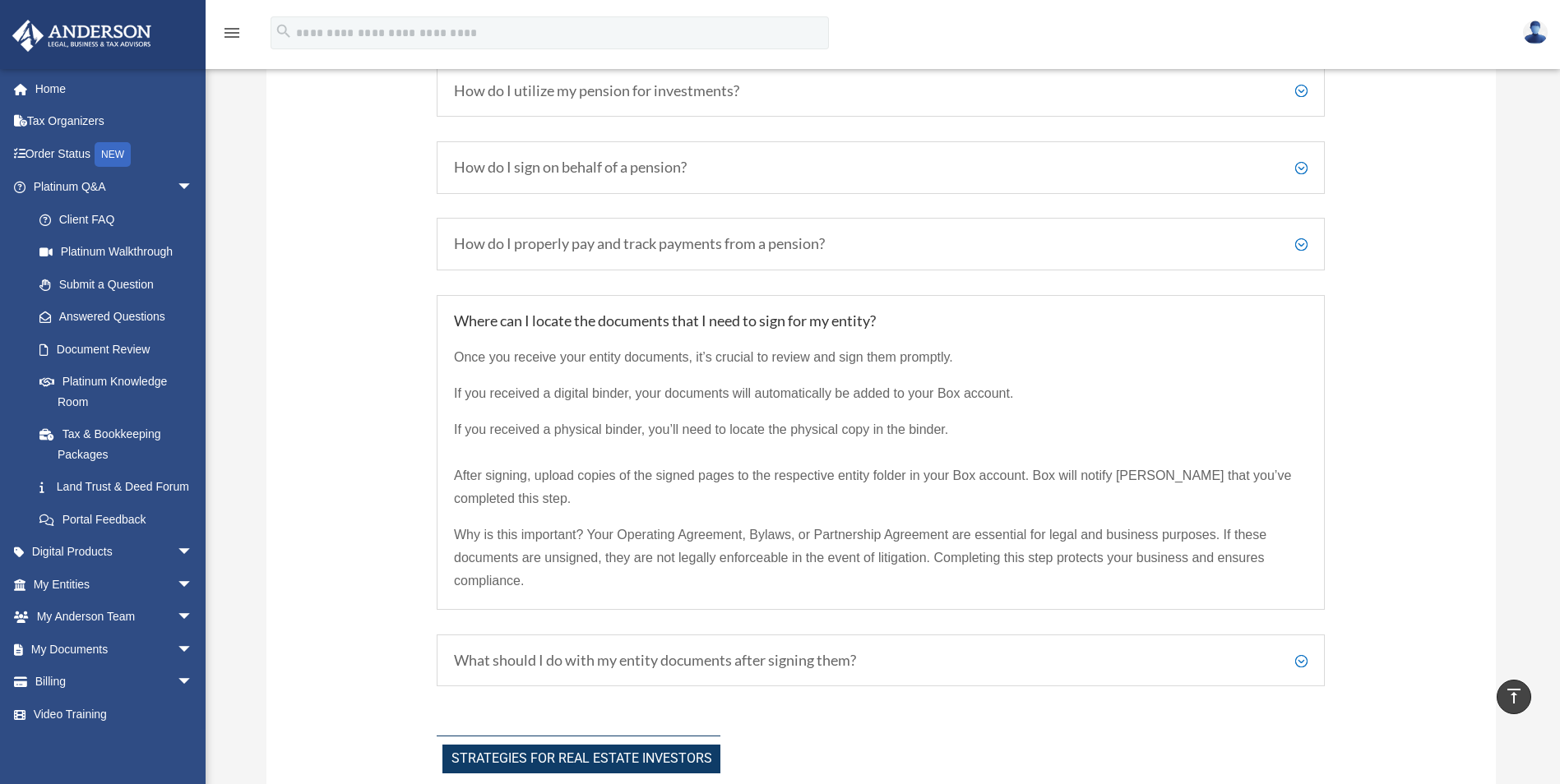
scroll to position [3426, 0]
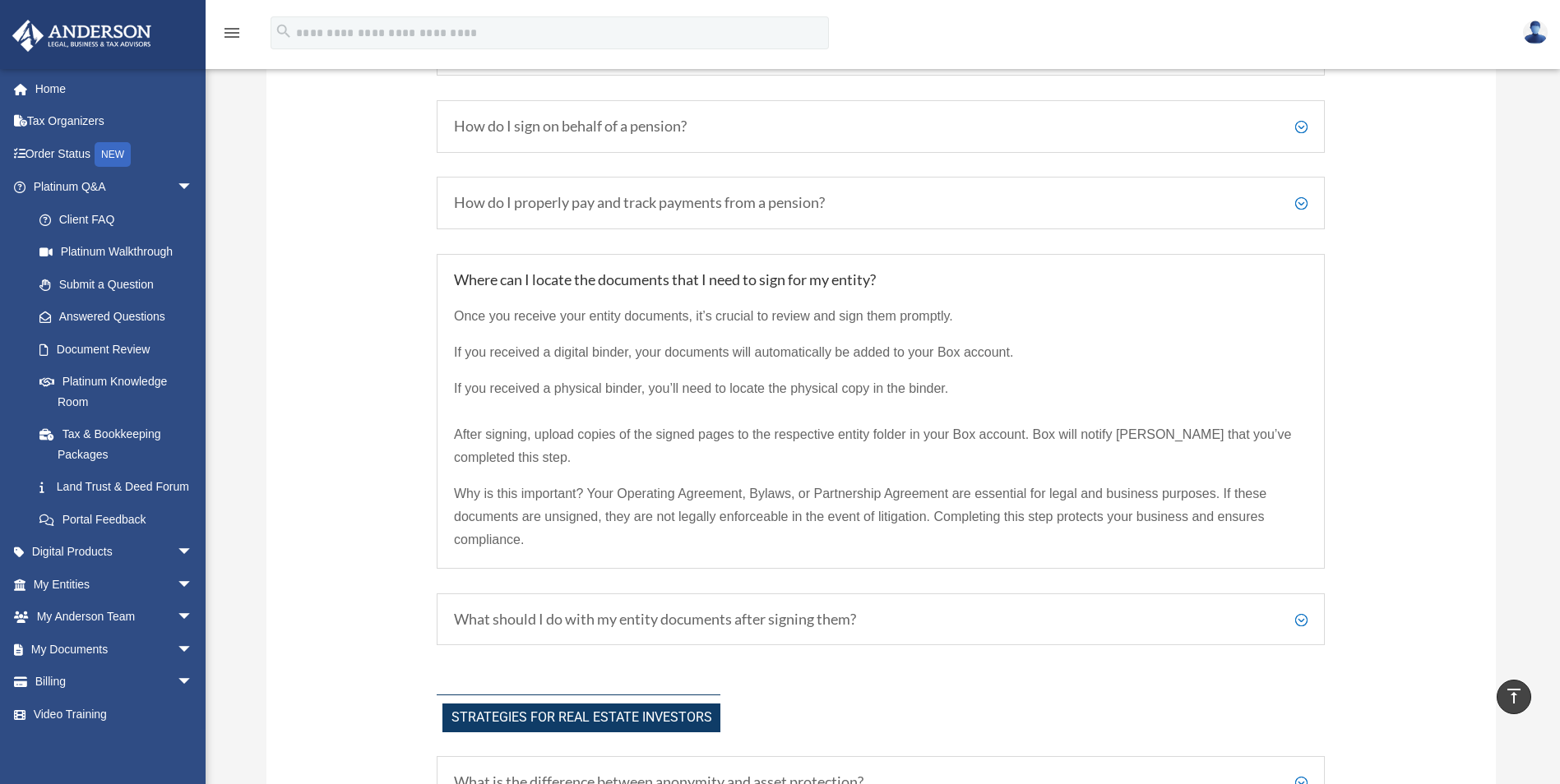
click at [1300, 621] on h5 "What should I do with my entity documents after signing them?" at bounding box center [881, 620] width 854 height 18
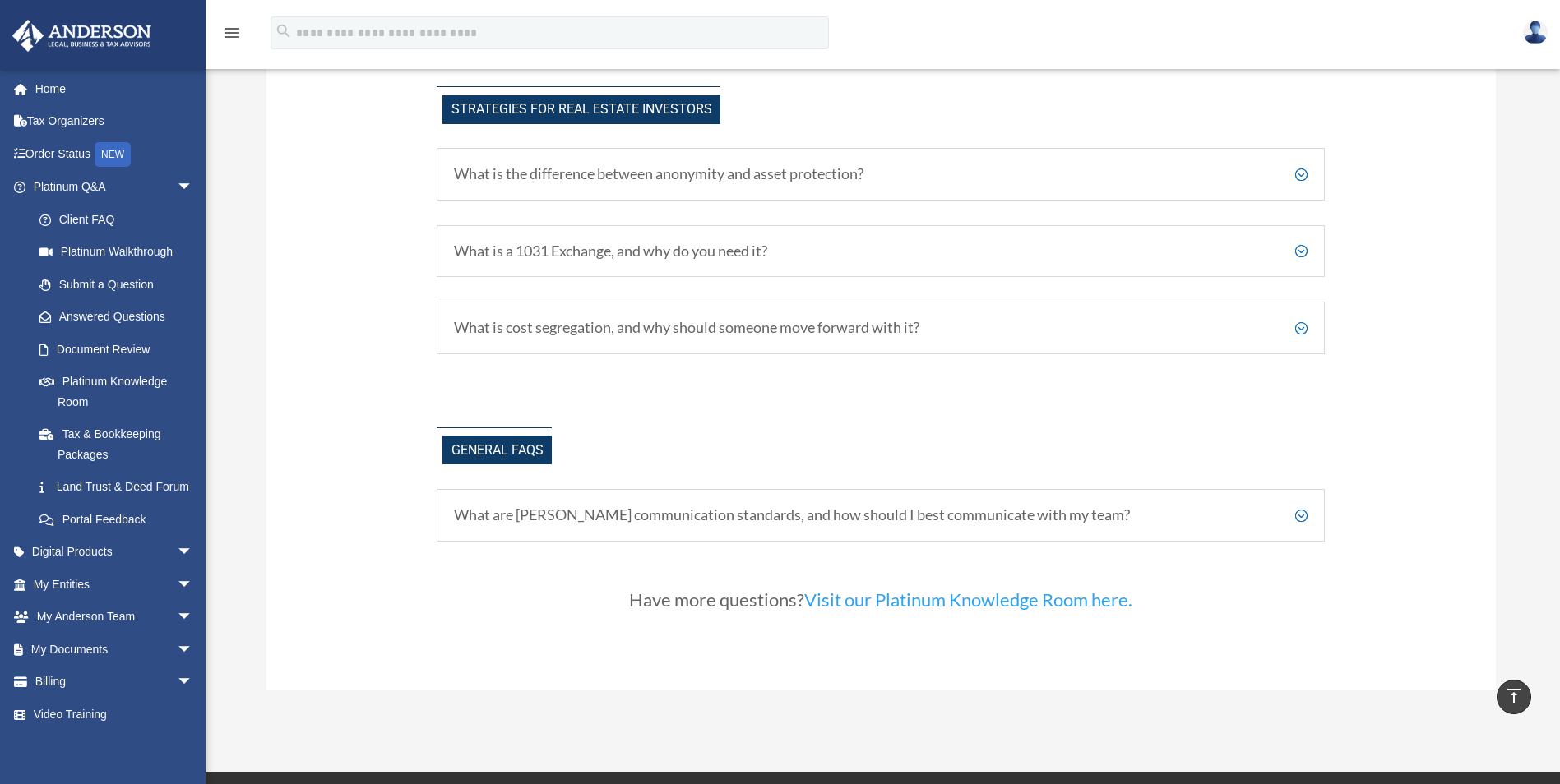
scroll to position [3838, 0]
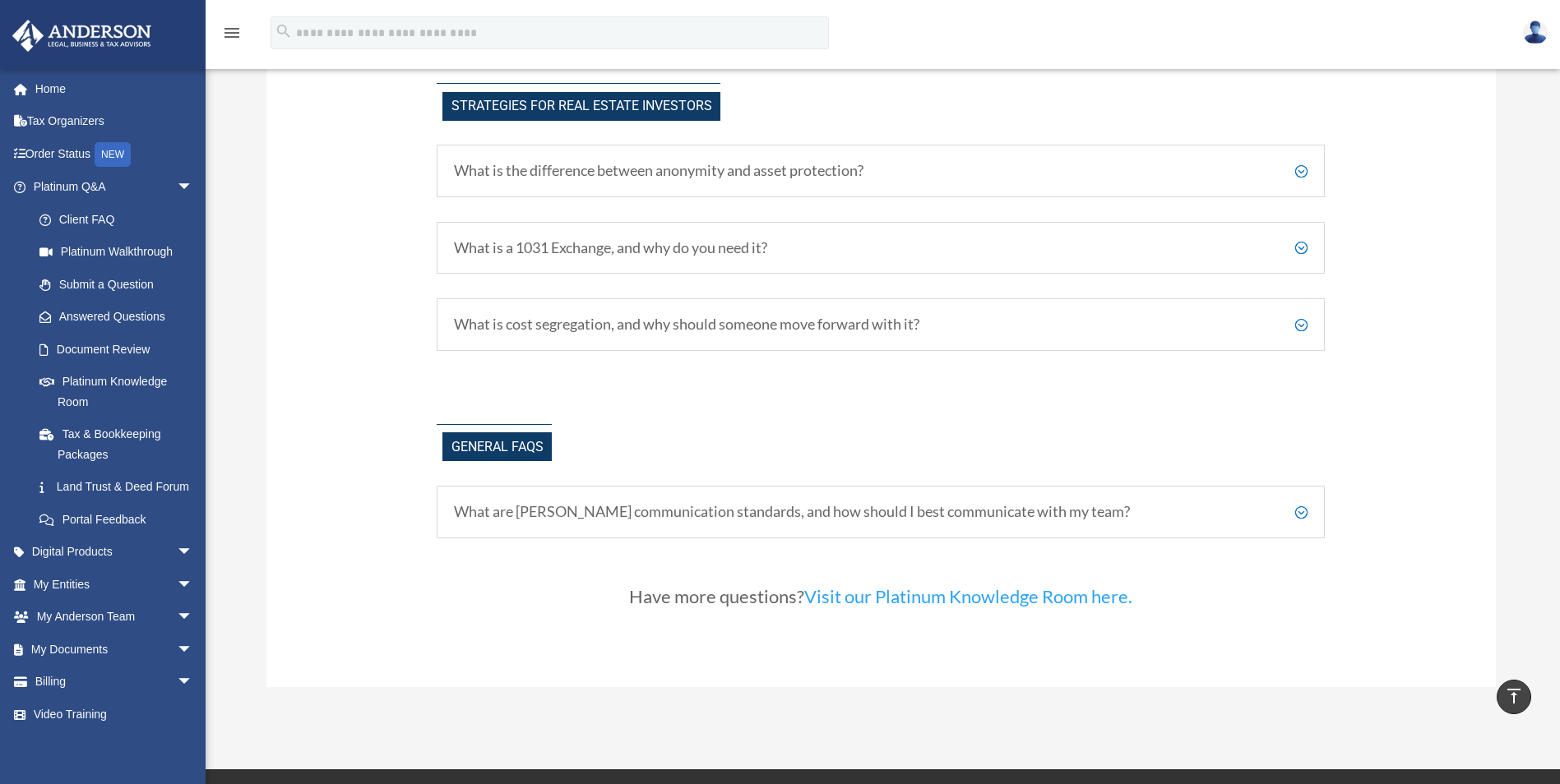
click at [1300, 511] on h5 "What are Anderson's communication standards, and how should I best communicate …" at bounding box center [881, 512] width 854 height 18
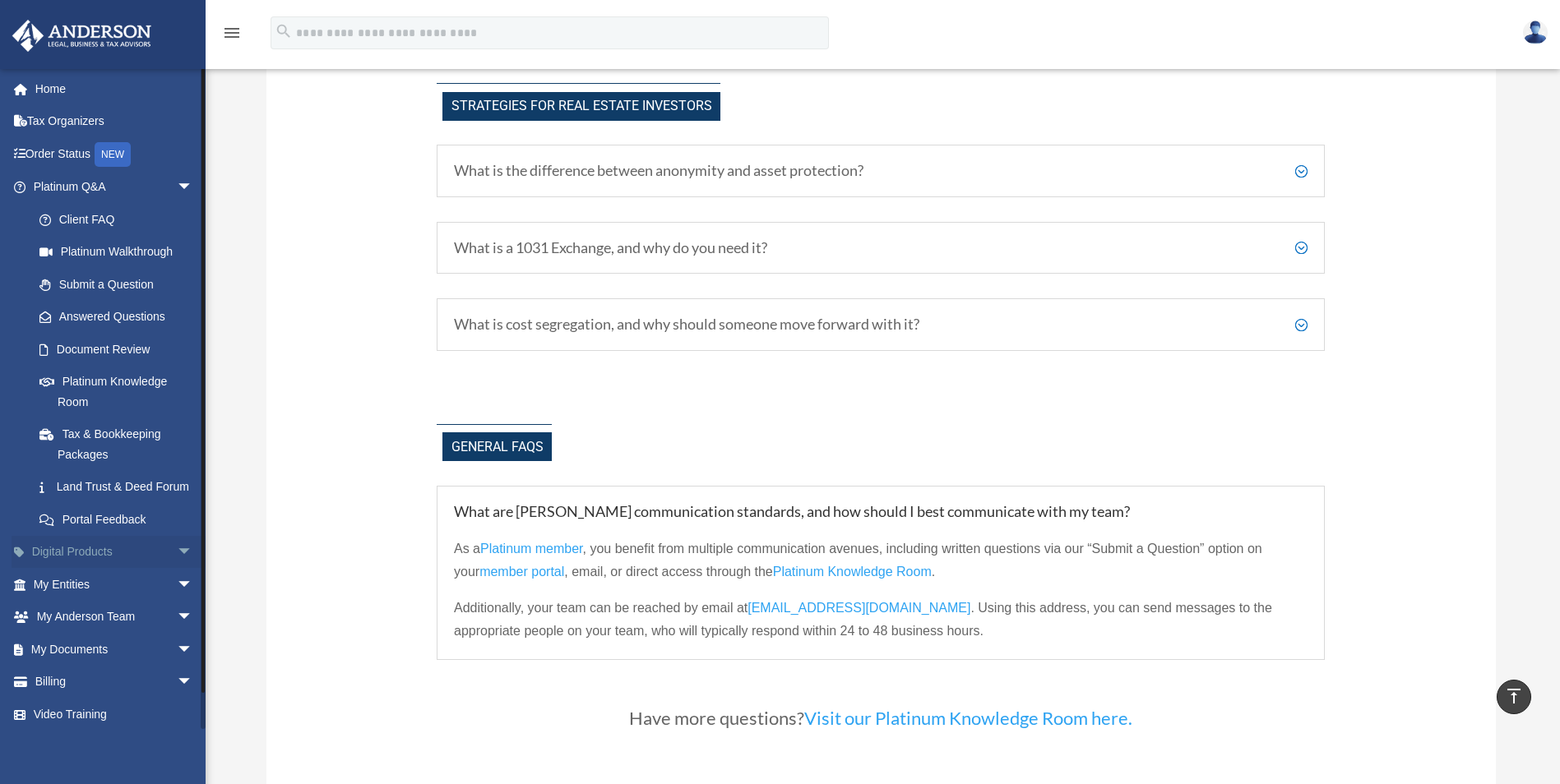
click at [86, 569] on link "Digital Products arrow_drop_down" at bounding box center [115, 552] width 207 height 33
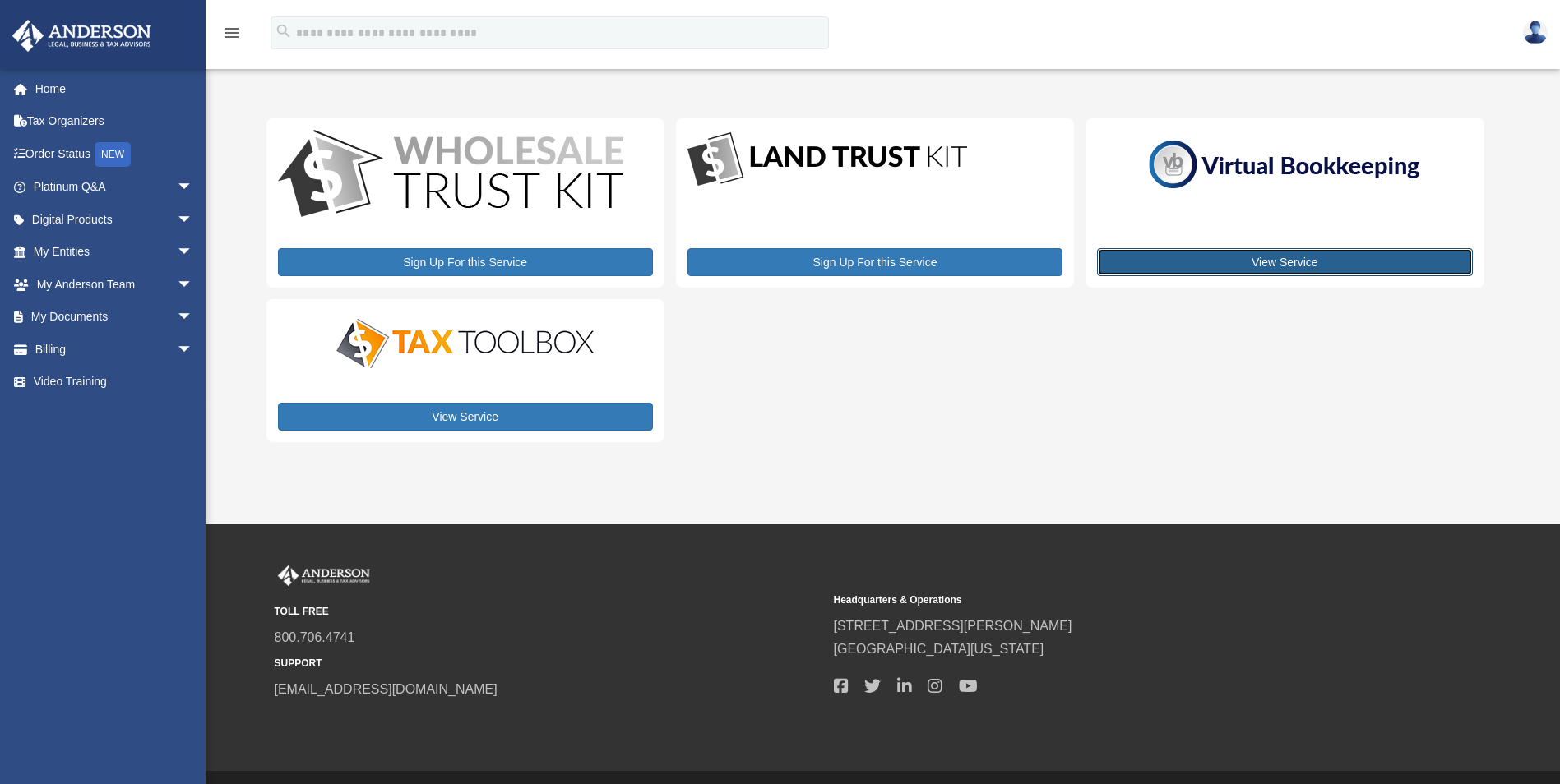
click at [1258, 254] on link "View Service" at bounding box center [1284, 261] width 375 height 28
click at [57, 90] on link "Home" at bounding box center [115, 89] width 207 height 33
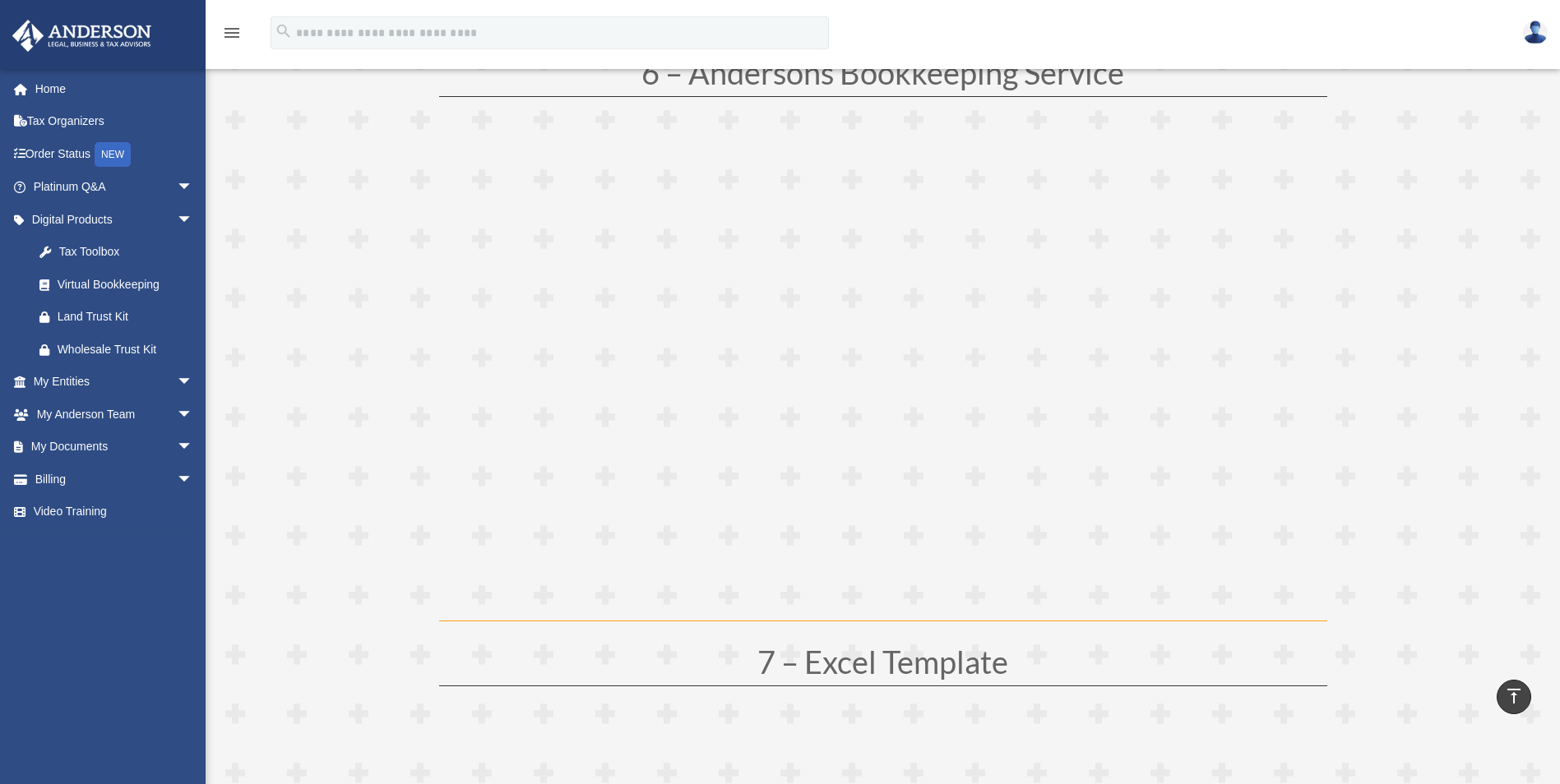
scroll to position [3289, 0]
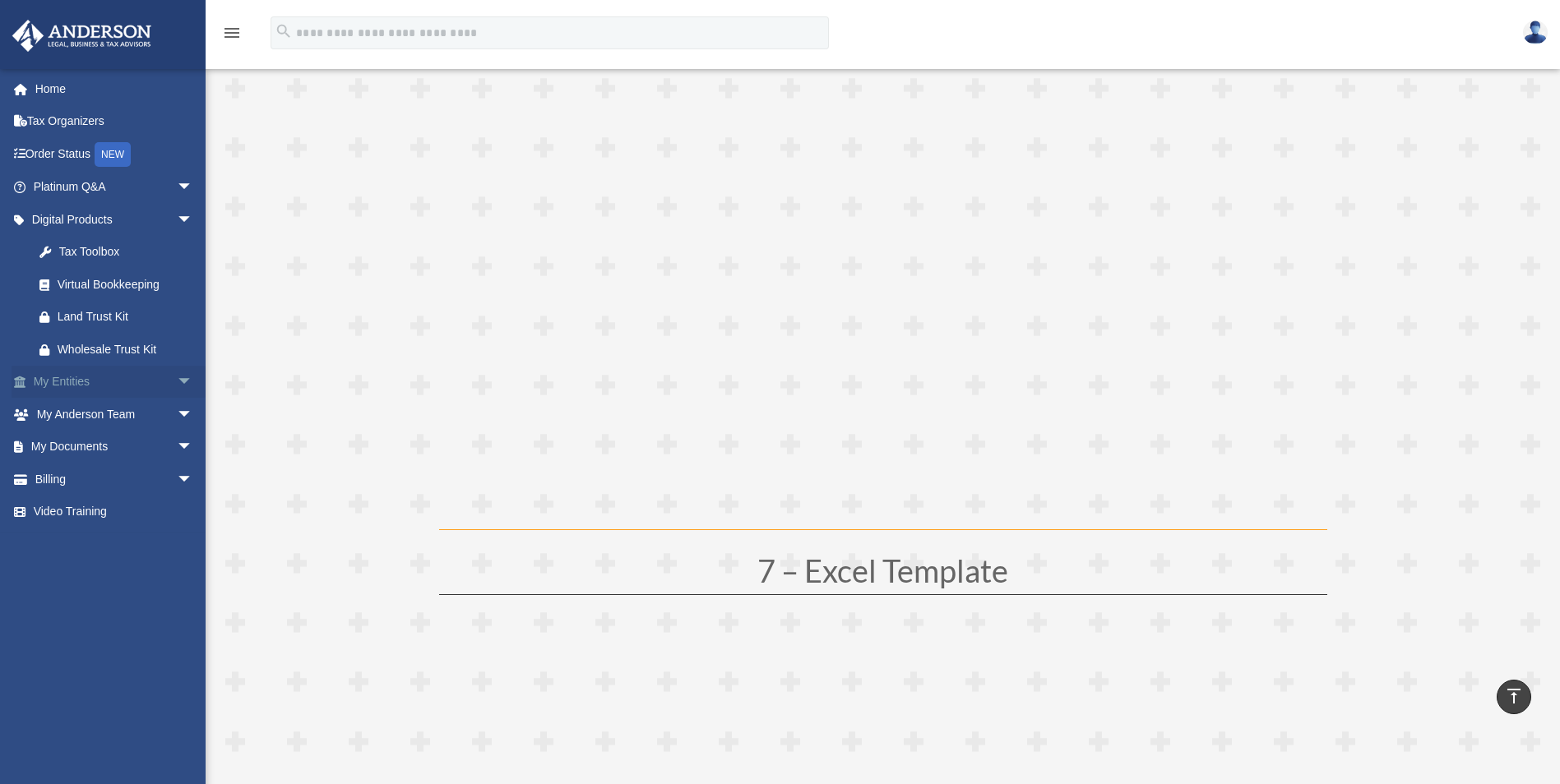
click at [177, 379] on span "arrow_drop_down" at bounding box center [193, 383] width 33 height 34
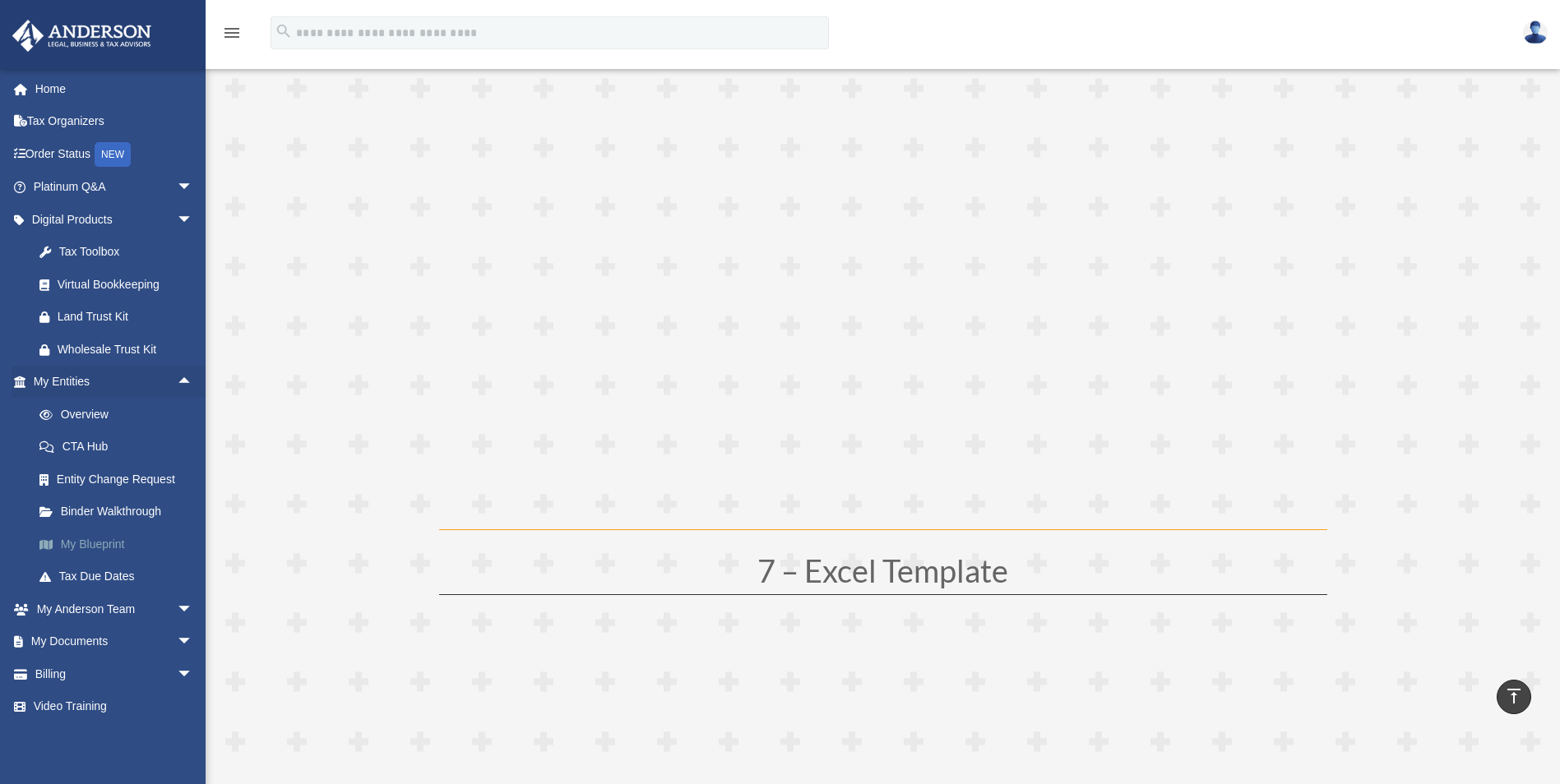
click at [93, 550] on link "My Blueprint" at bounding box center [121, 544] width 195 height 33
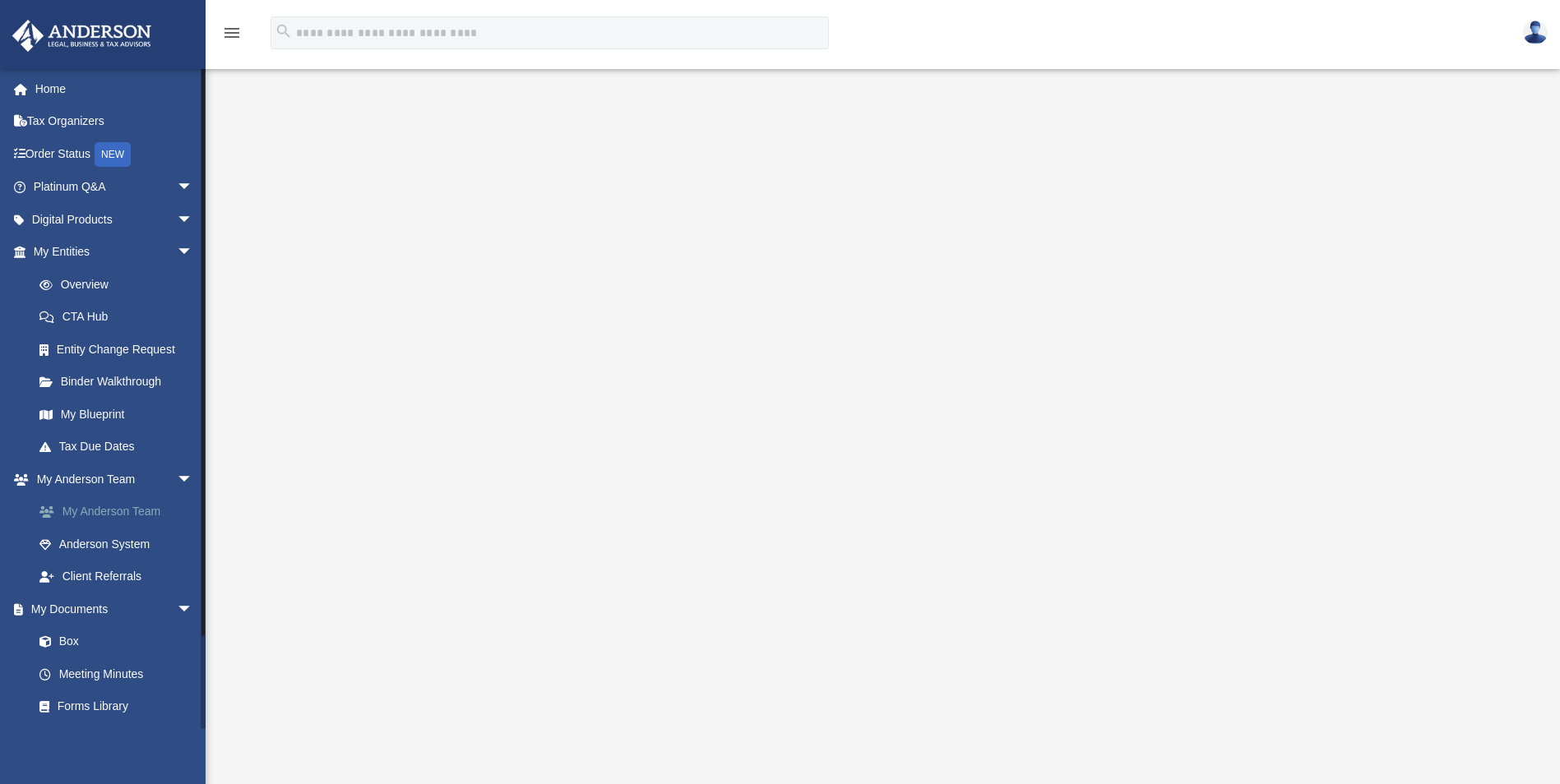
click at [93, 505] on link "My Anderson Team" at bounding box center [121, 512] width 195 height 33
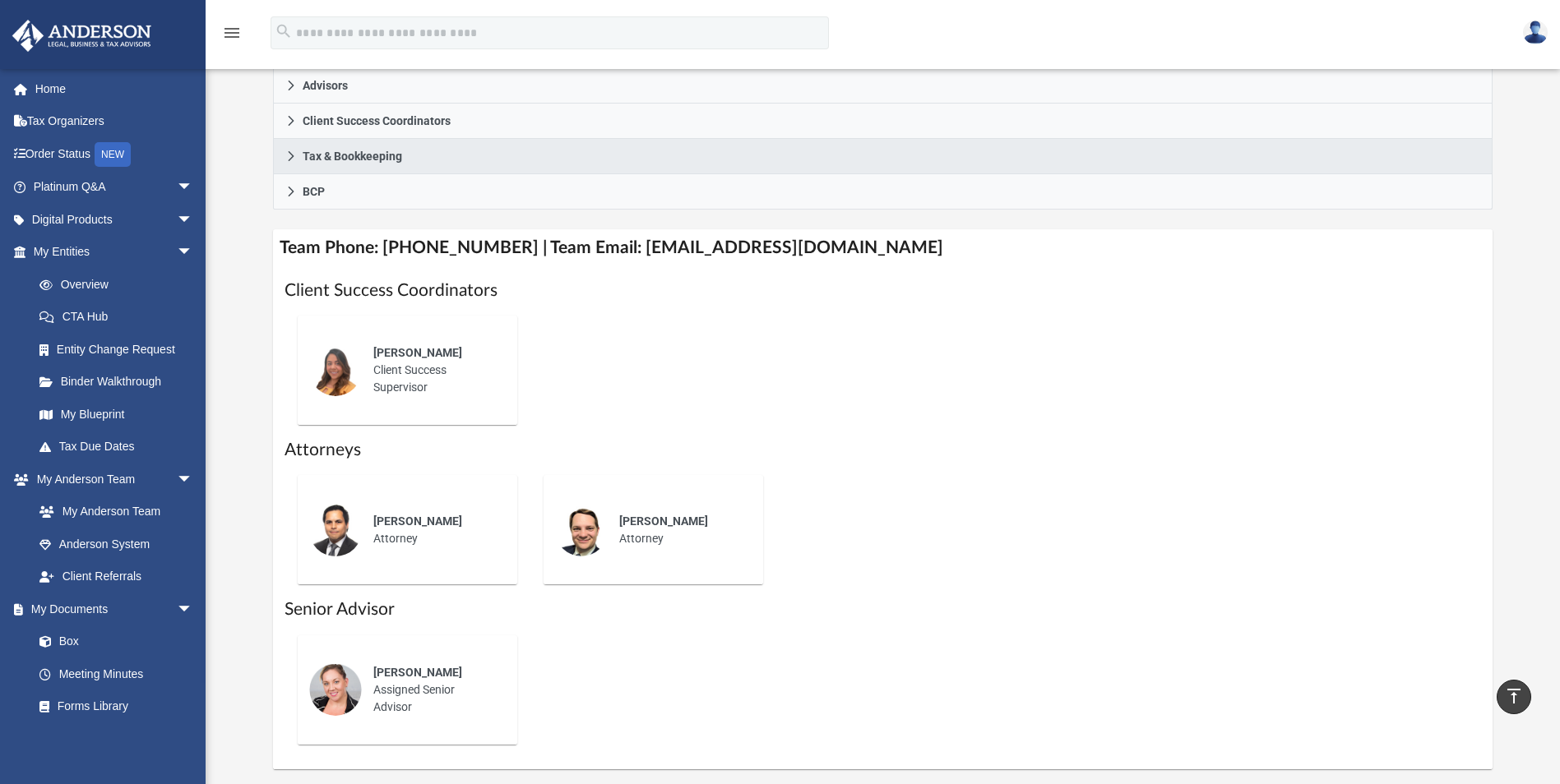
scroll to position [411, 0]
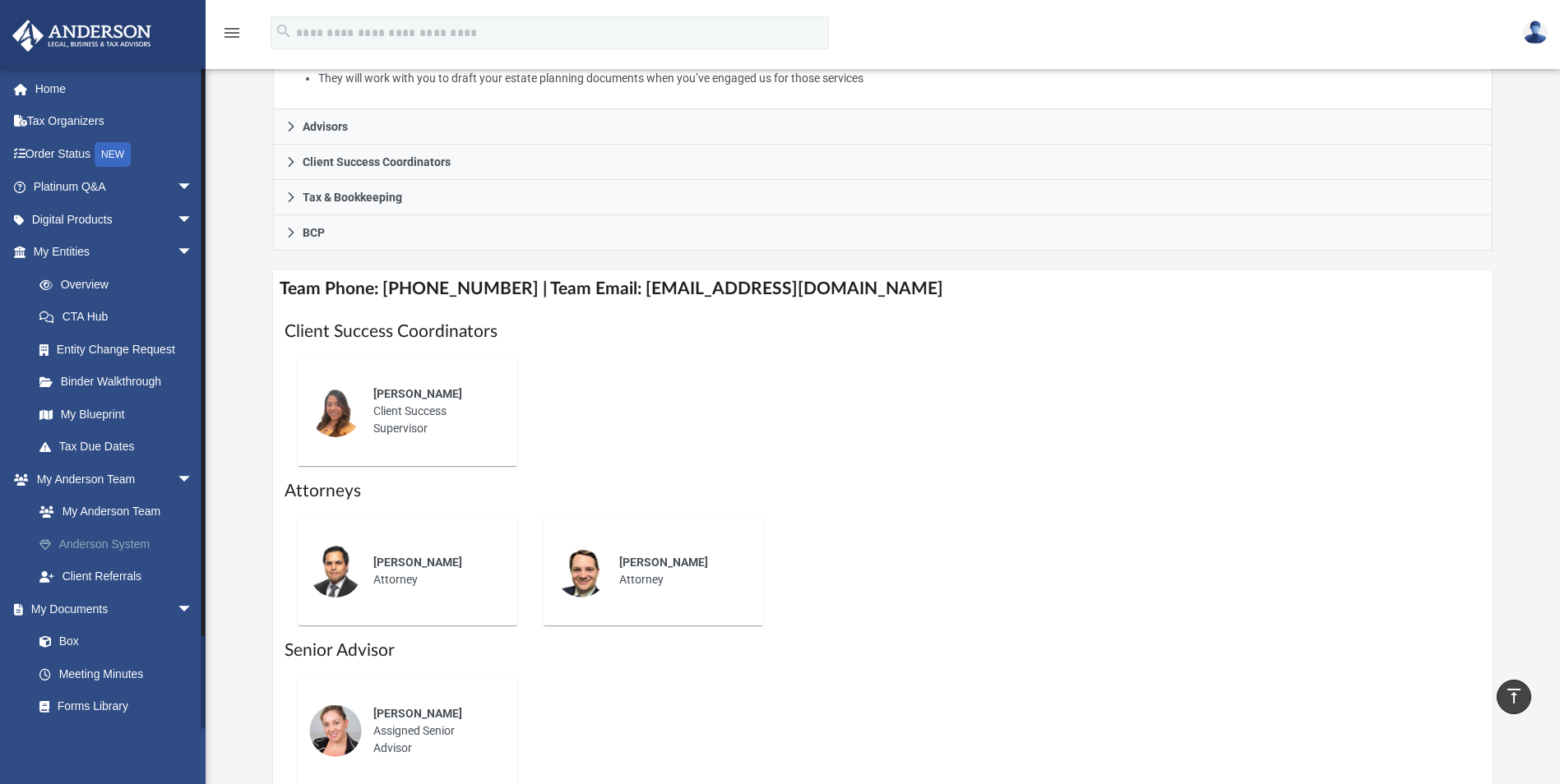
click at [110, 546] on link "Anderson System" at bounding box center [121, 544] width 195 height 33
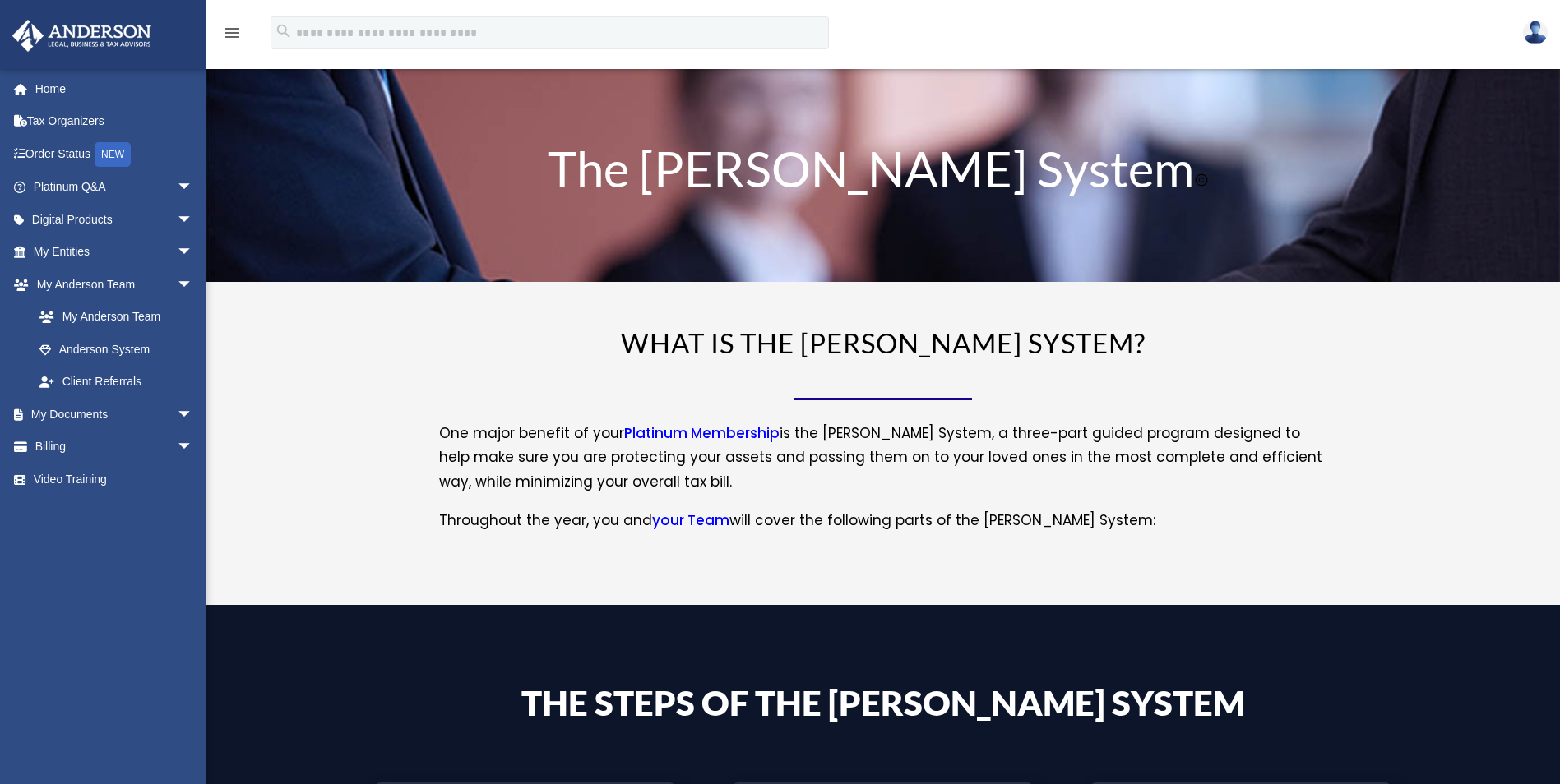
click at [714, 437] on link "Platinum Membership" at bounding box center [702, 437] width 156 height 28
click at [706, 524] on link "your Team" at bounding box center [691, 524] width 77 height 28
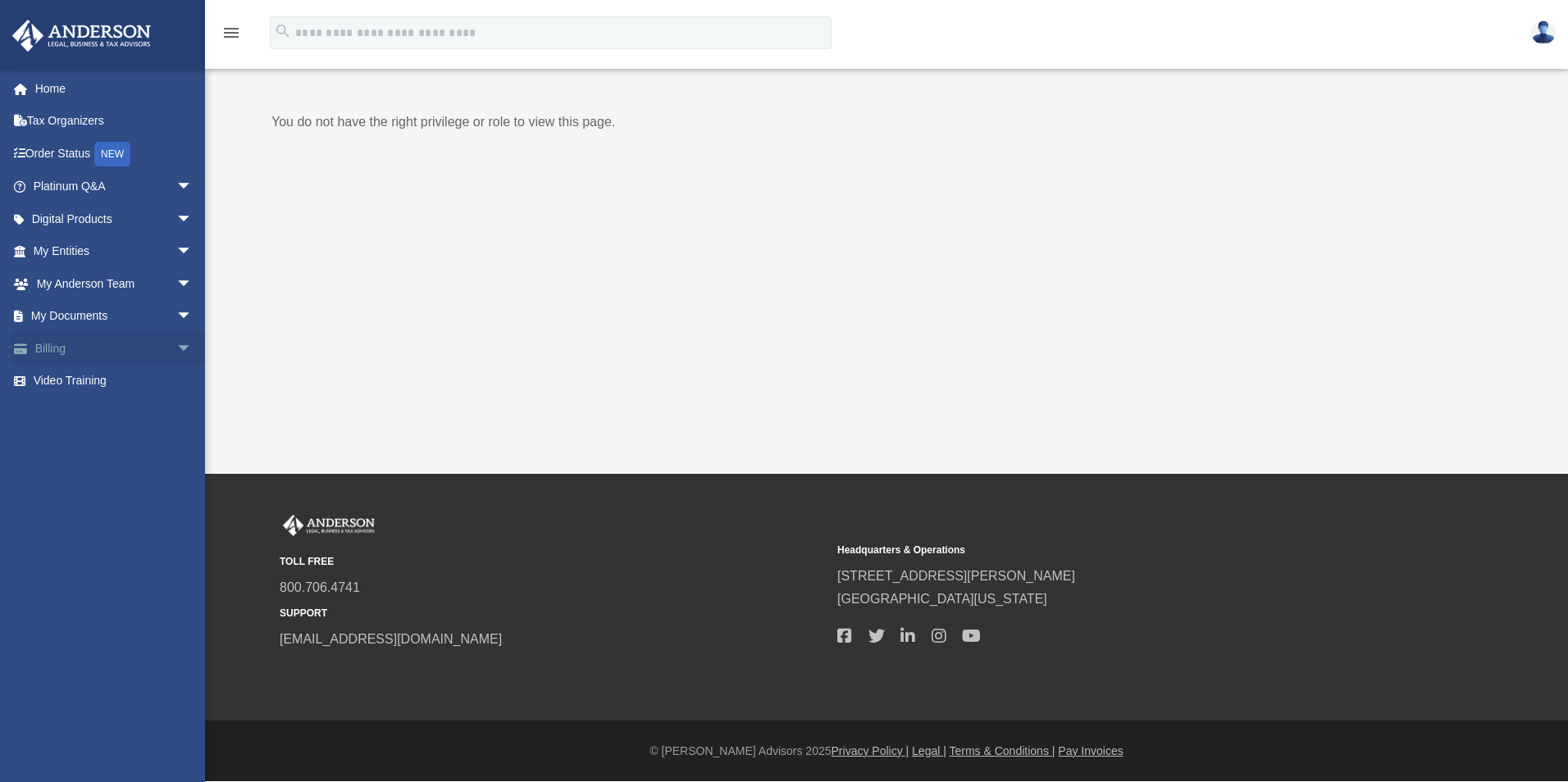
click at [71, 344] on link "Billing arrow_drop_down" at bounding box center [114, 348] width 206 height 33
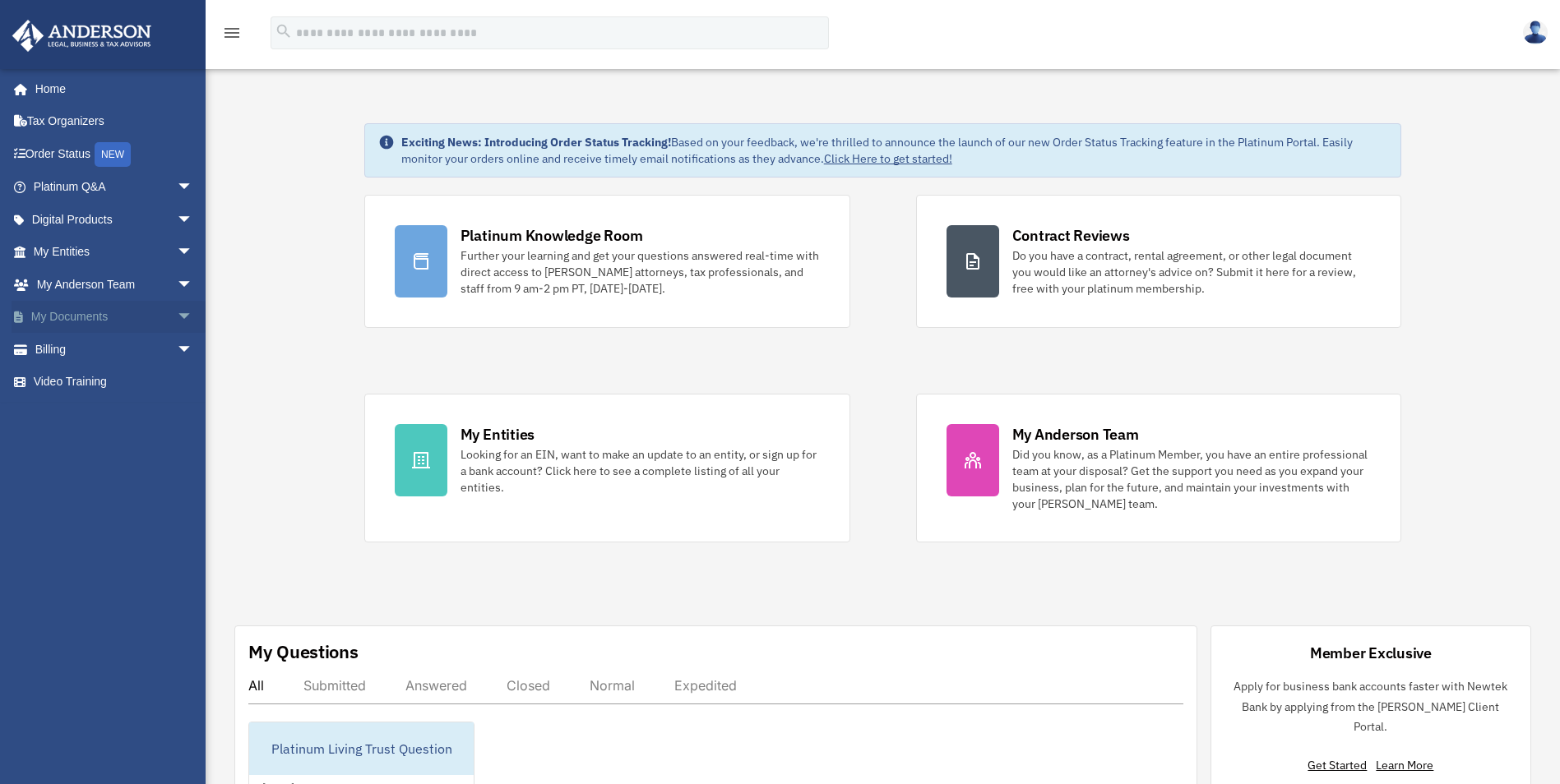
click at [177, 317] on span "arrow_drop_down" at bounding box center [193, 318] width 33 height 34
click at [69, 349] on link "Box" at bounding box center [121, 349] width 195 height 33
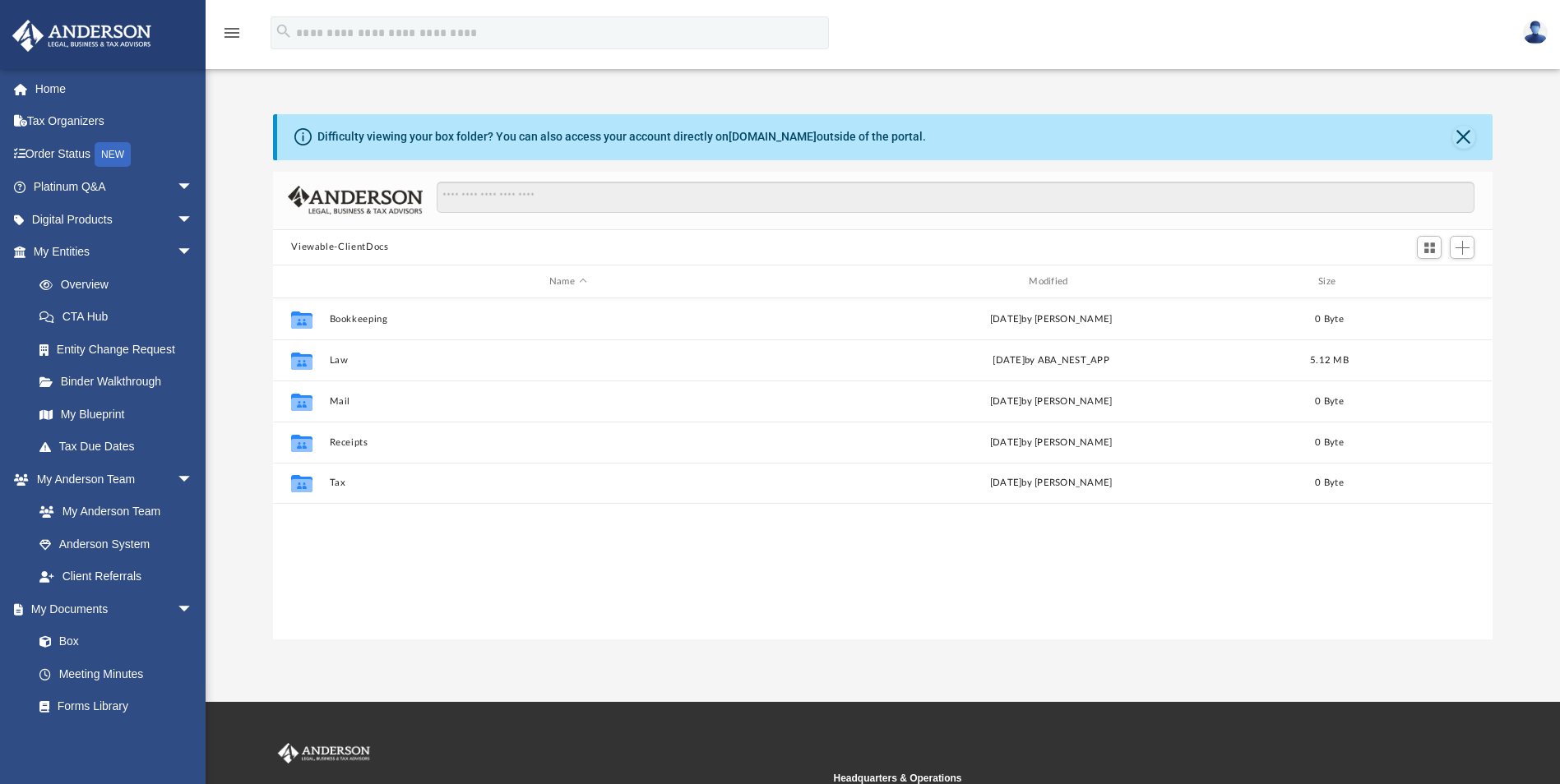
scroll to position [362, 1207]
click at [50, 120] on link "Tax Organizers" at bounding box center [115, 122] width 207 height 33
click at [177, 187] on span "arrow_drop_down" at bounding box center [193, 188] width 33 height 34
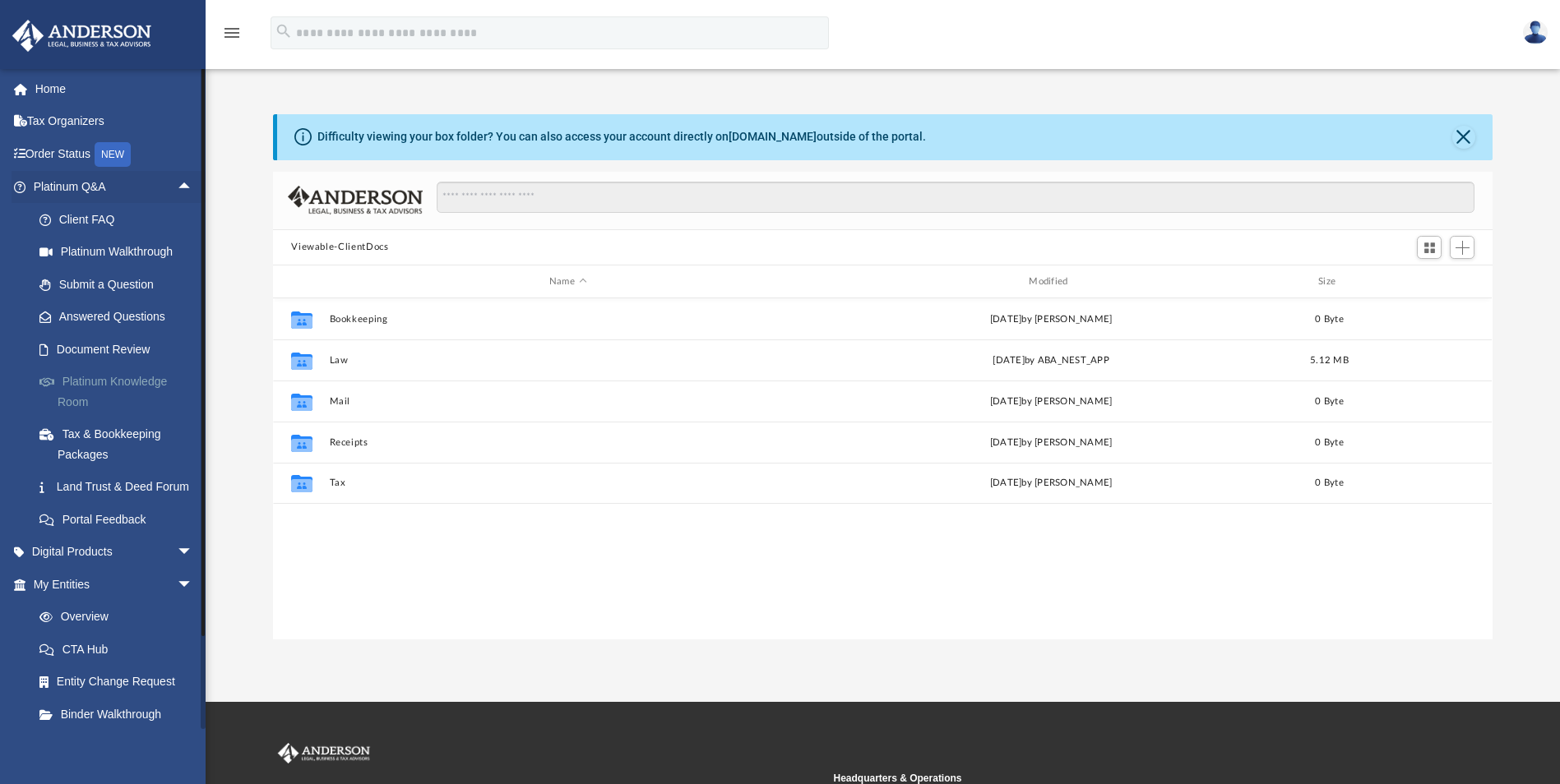
click at [125, 387] on link "Platinum Knowledge Room" at bounding box center [121, 392] width 195 height 53
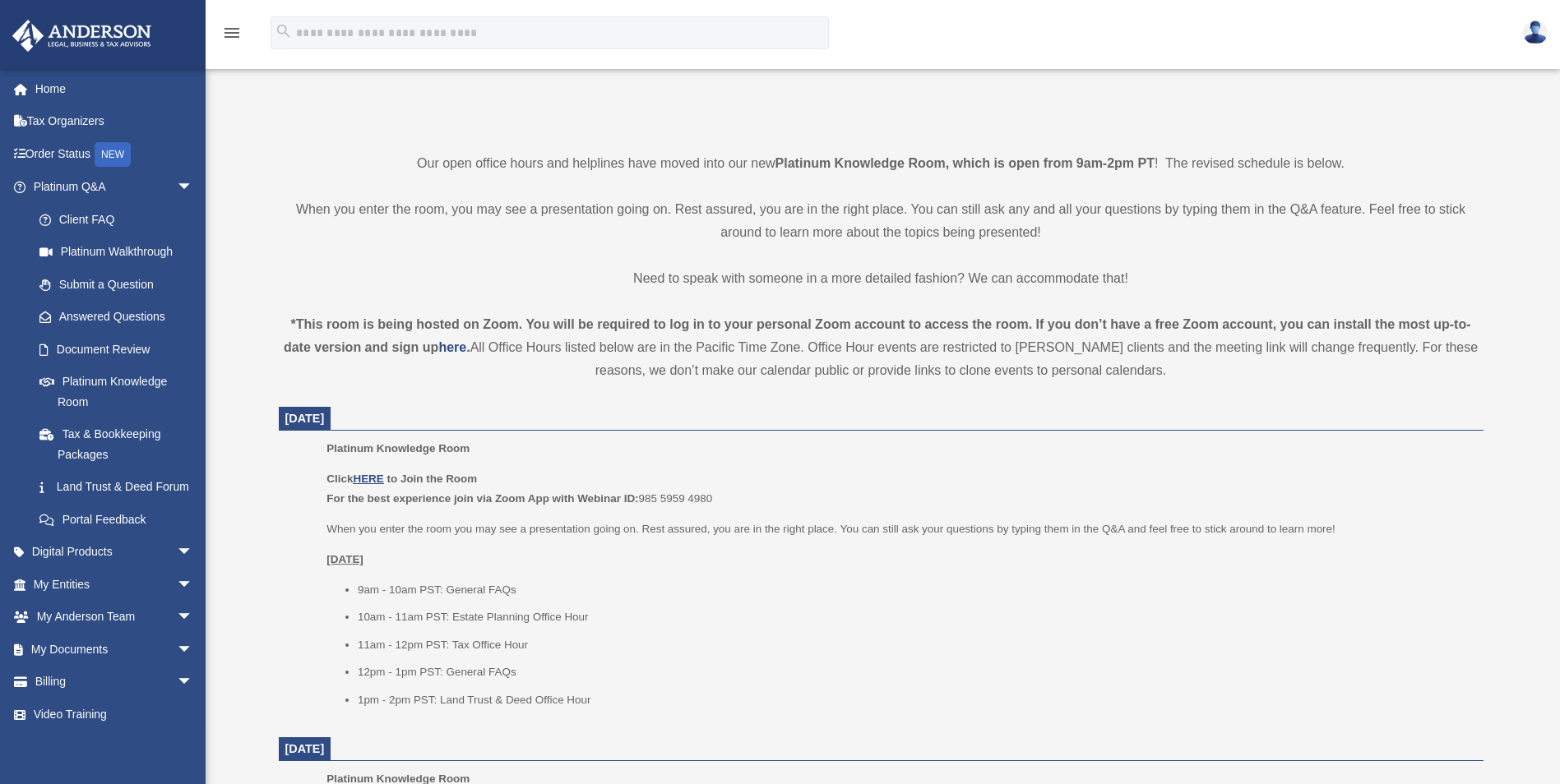
scroll to position [328, 0]
